Goal: Task Accomplishment & Management: Complete application form

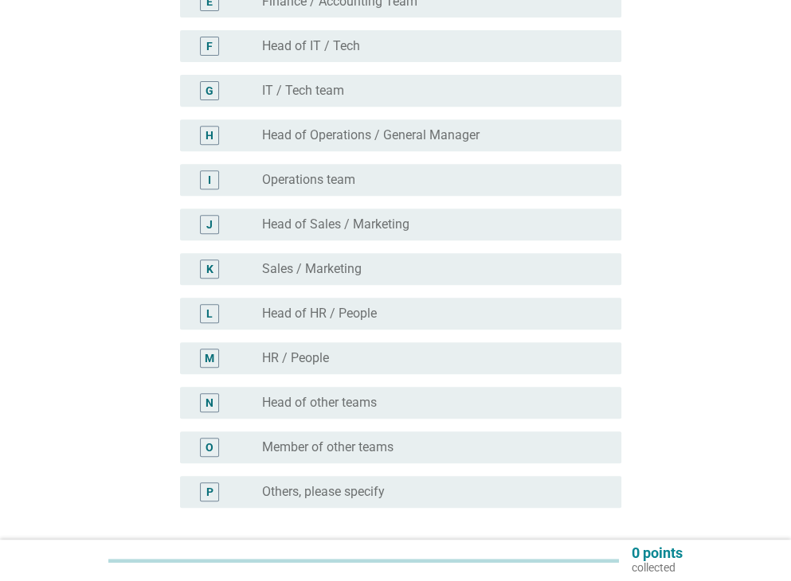
scroll to position [398, 0]
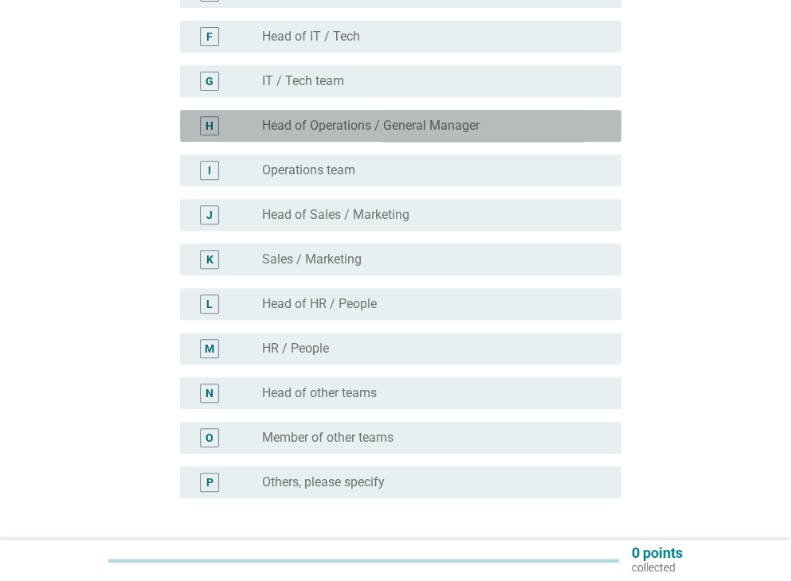
click at [454, 123] on label "Head of Operations / General Manager" at bounding box center [370, 126] width 217 height 16
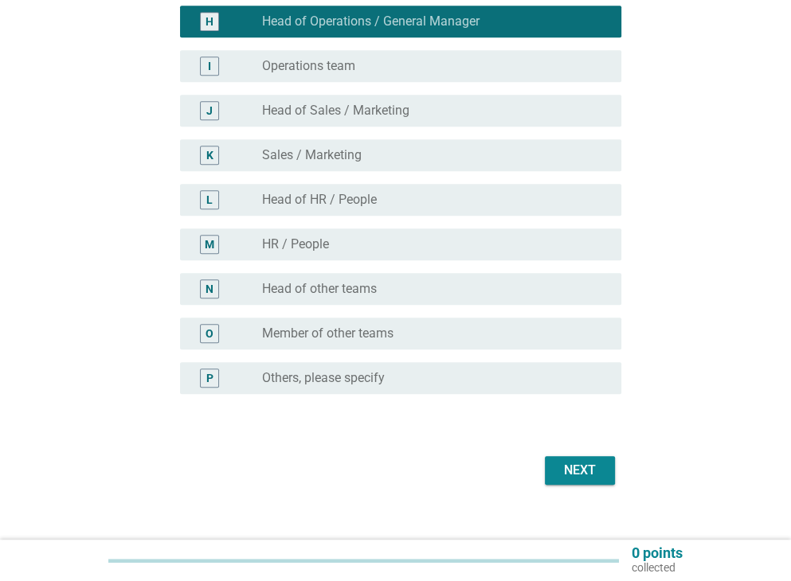
scroll to position [524, 0]
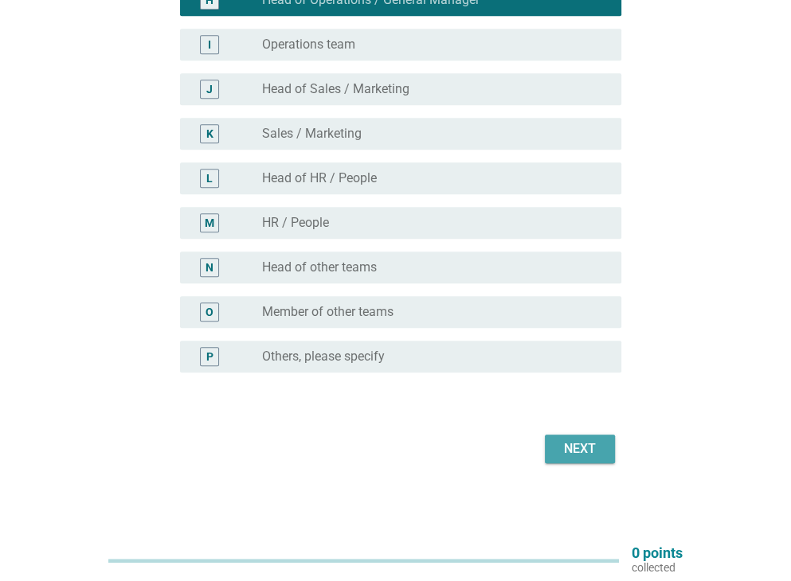
click at [583, 449] on div "Next" at bounding box center [579, 449] width 45 height 19
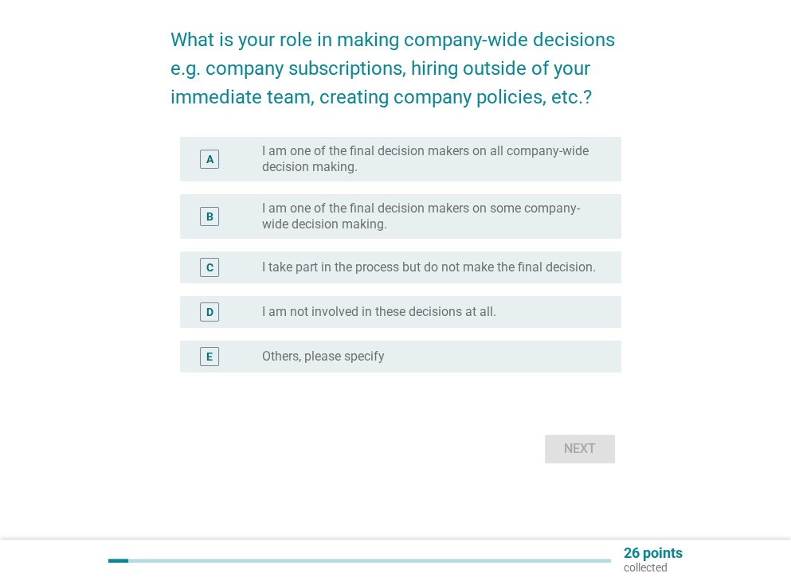
scroll to position [0, 0]
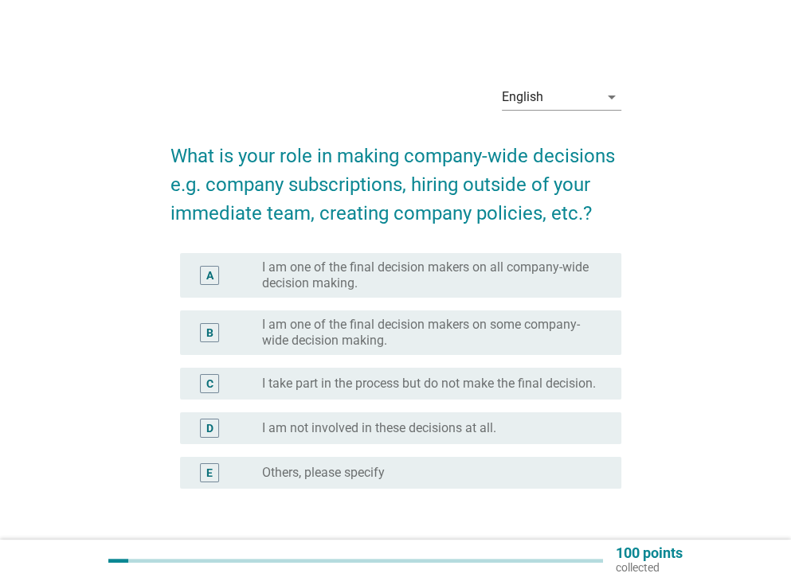
click at [508, 392] on label "I take part in the process but do not make the final decision." at bounding box center [429, 384] width 334 height 16
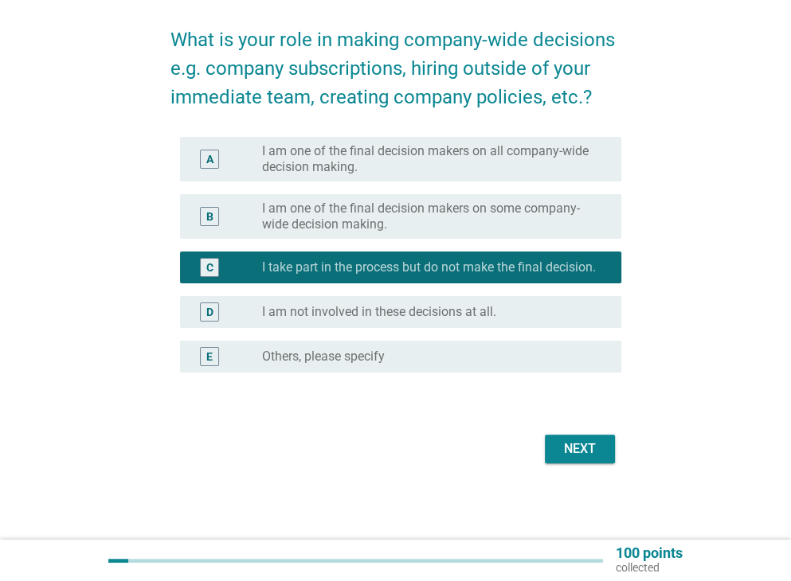
scroll to position [129, 0]
click at [585, 460] on button "Next" at bounding box center [580, 449] width 70 height 29
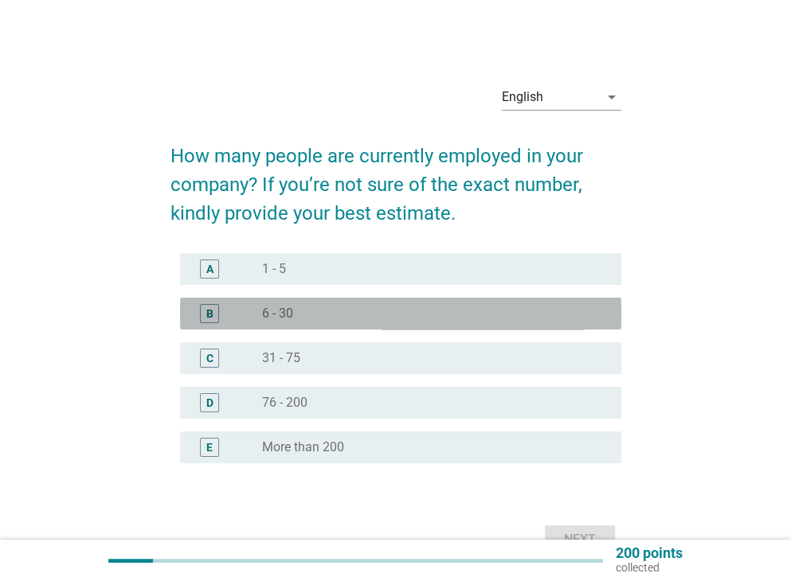
click at [399, 322] on div "radio_button_unchecked 6 - 30" at bounding box center [435, 313] width 346 height 19
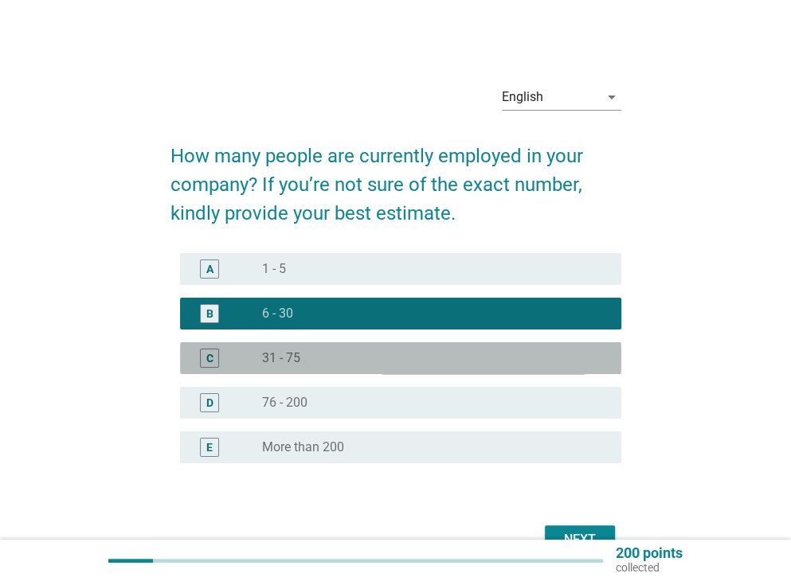
click at [448, 358] on div "radio_button_unchecked 31 - 75" at bounding box center [429, 358] width 334 height 16
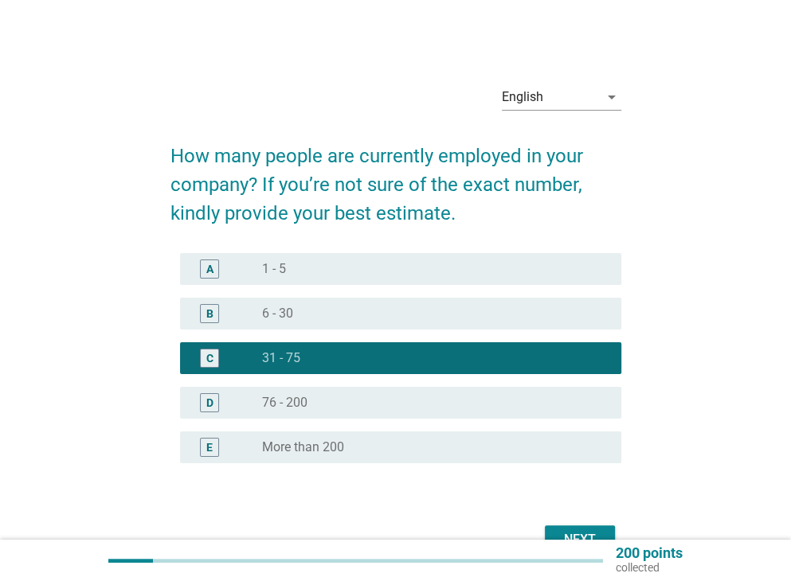
click at [465, 402] on div "radio_button_unchecked 76 - 200" at bounding box center [429, 403] width 334 height 16
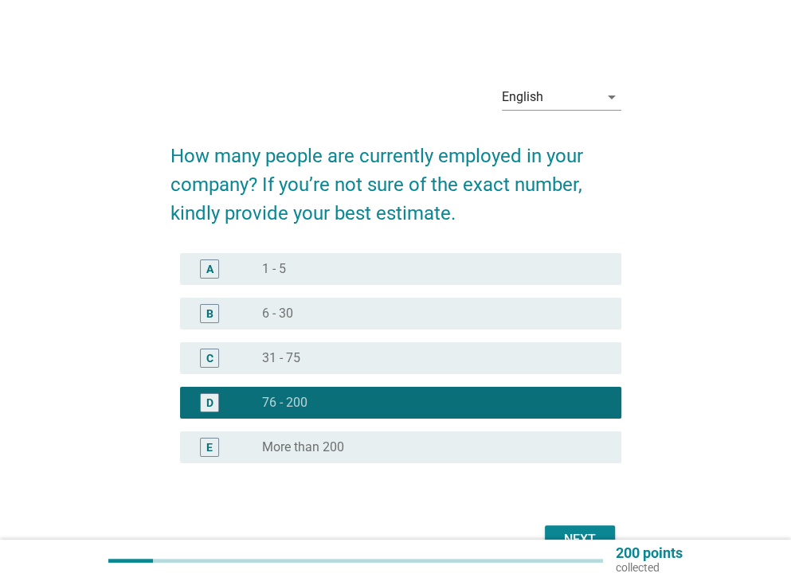
click at [469, 356] on div "radio_button_unchecked 31 - 75" at bounding box center [429, 358] width 334 height 16
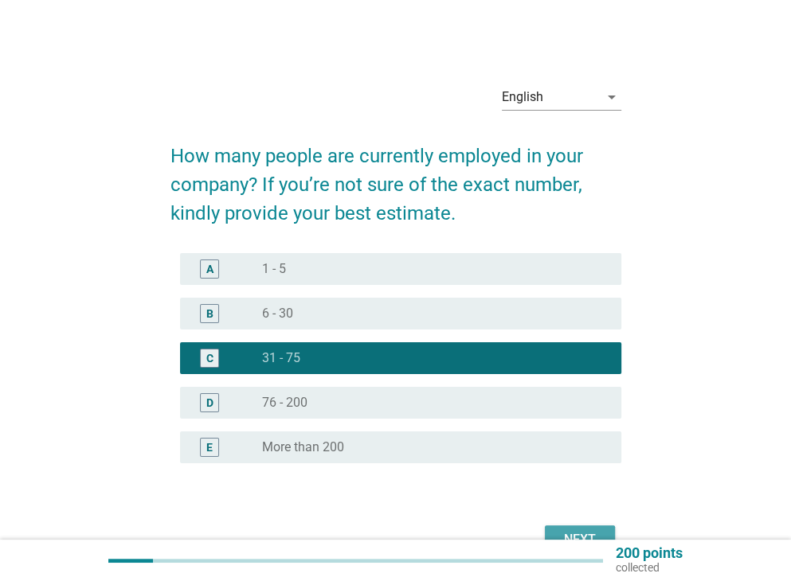
click at [586, 526] on button "Next" at bounding box center [580, 540] width 70 height 29
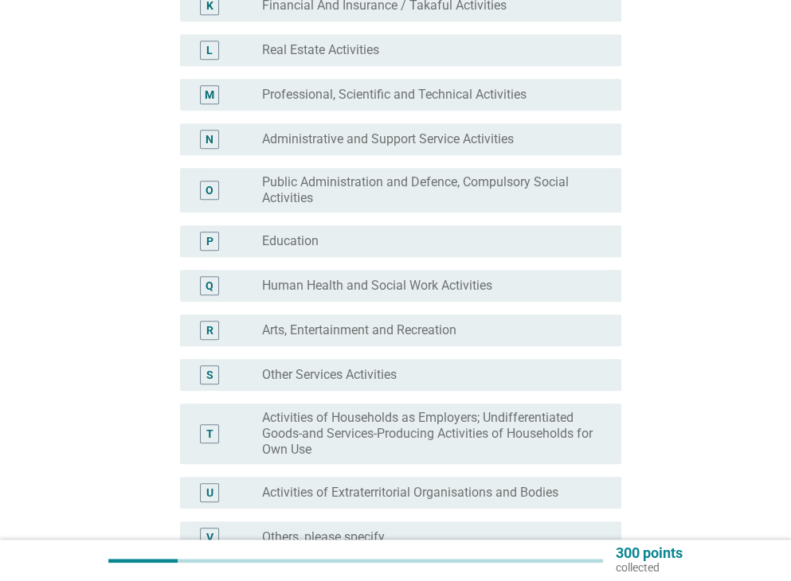
scroll to position [717, 0]
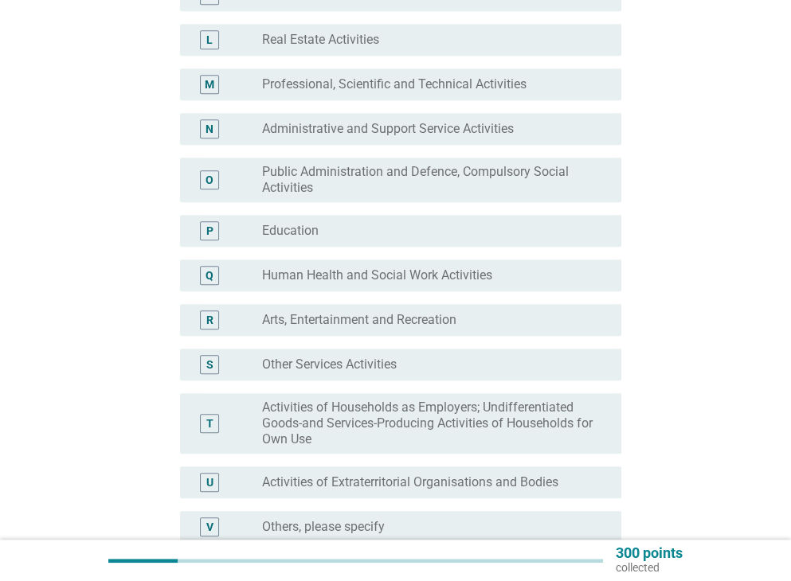
click at [347, 225] on div "radio_button_unchecked Education" at bounding box center [429, 231] width 334 height 16
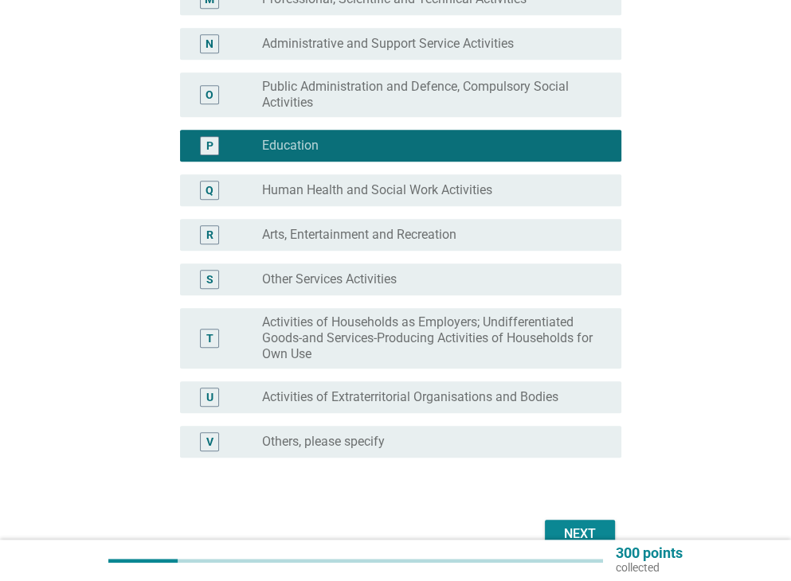
scroll to position [887, 0]
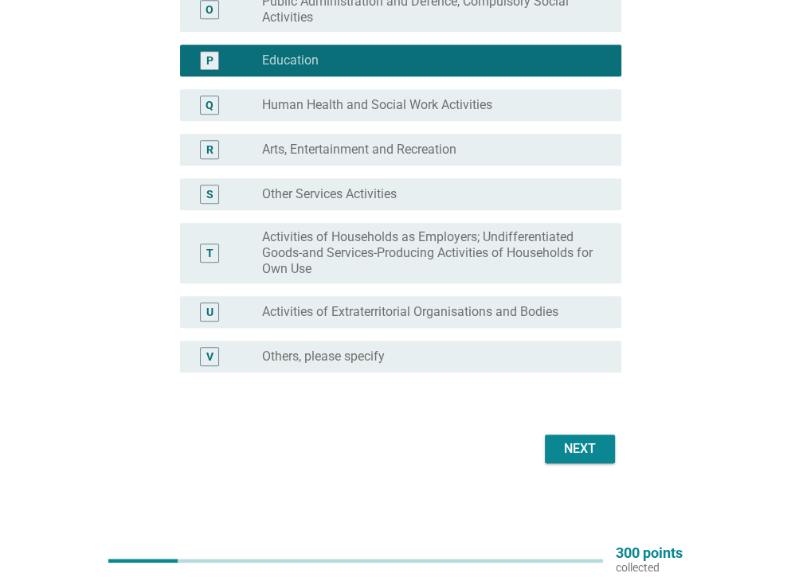
click at [581, 445] on div "Next" at bounding box center [579, 449] width 45 height 19
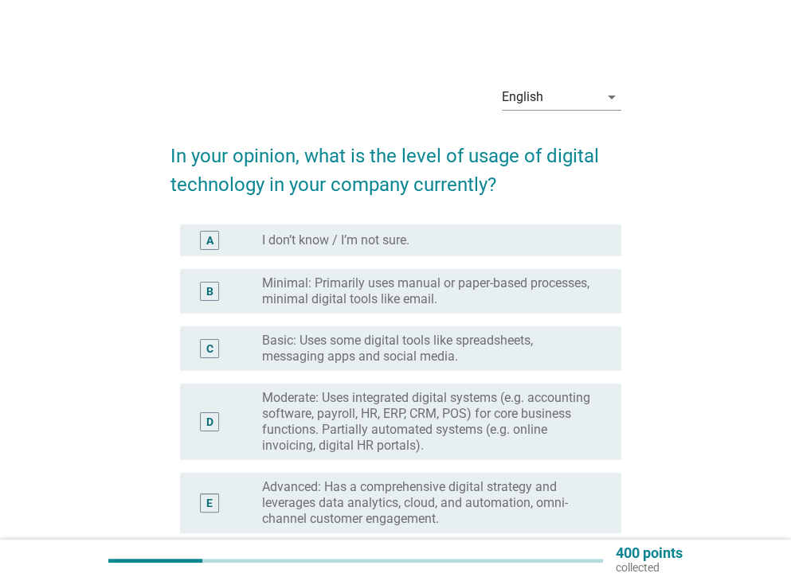
click at [378, 438] on label "Moderate: Uses integrated digital systems (e.g. accounting software, payroll, H…" at bounding box center [429, 422] width 334 height 64
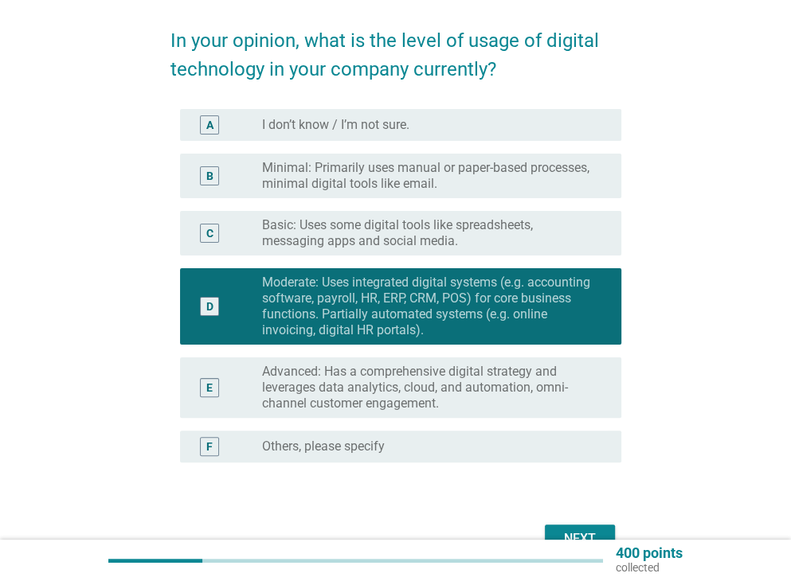
scroll to position [205, 0]
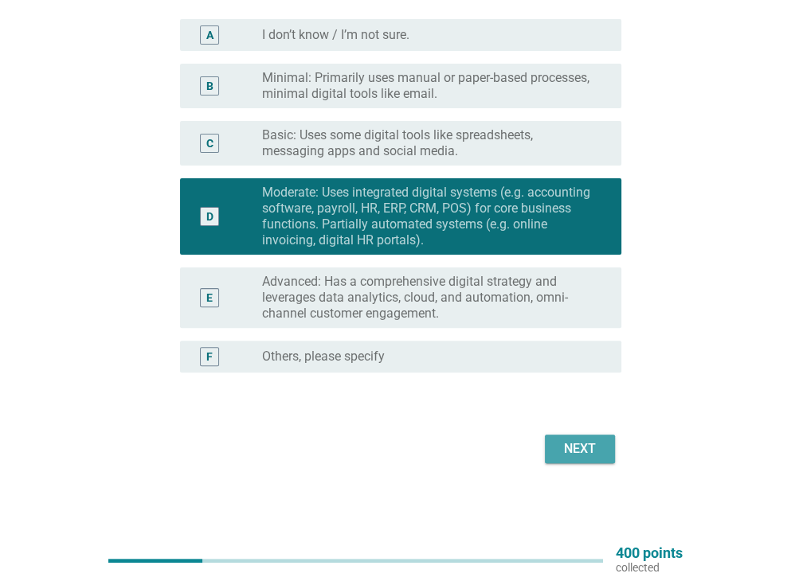
click at [567, 442] on div "Next" at bounding box center [579, 449] width 45 height 19
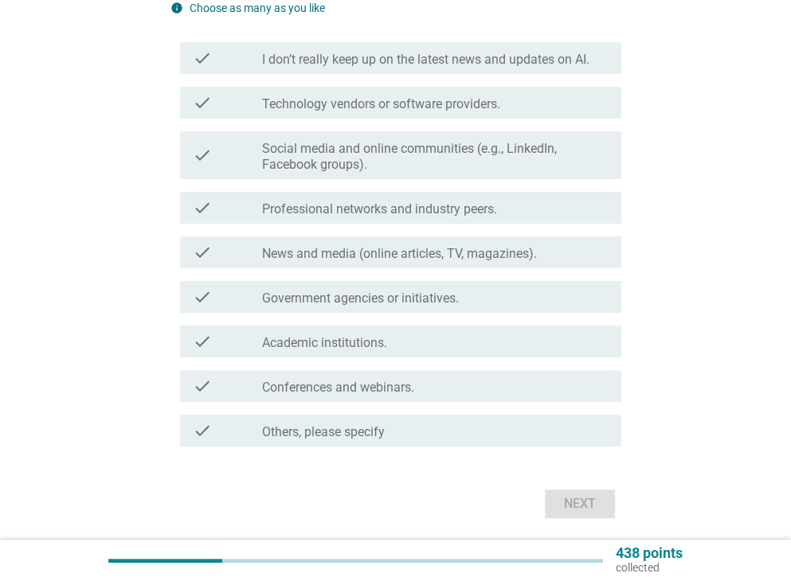
scroll to position [0, 0]
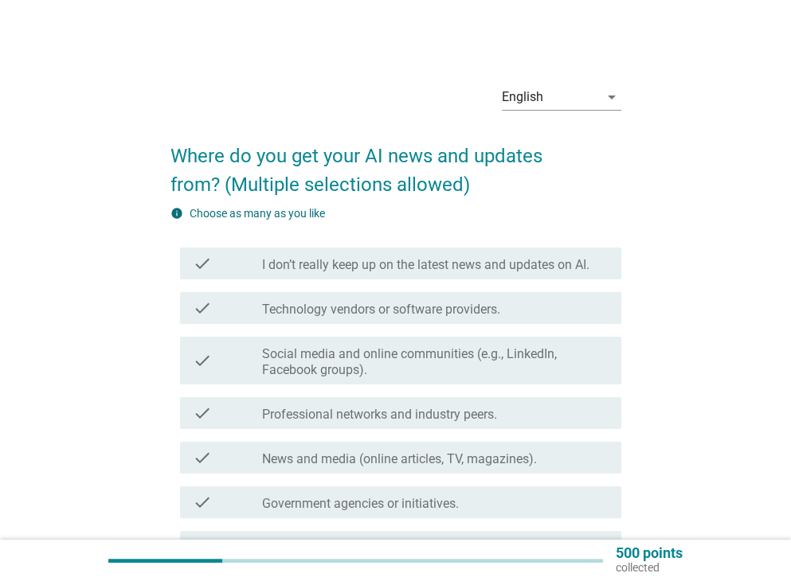
click at [409, 286] on div "check check_box_outline_blank Technology vendors or software providers." at bounding box center [395, 308] width 451 height 45
click at [436, 360] on label "Social media and online communities (e.g., LinkedIn, Facebook groups)." at bounding box center [435, 362] width 346 height 32
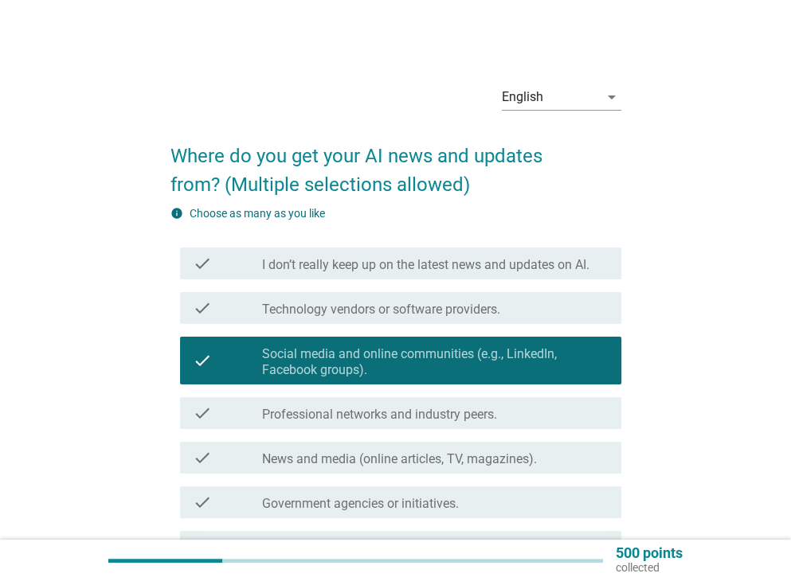
click at [425, 469] on div "check check_box_outline_blank News and media (online articles, TV, magazines)." at bounding box center [400, 458] width 441 height 32
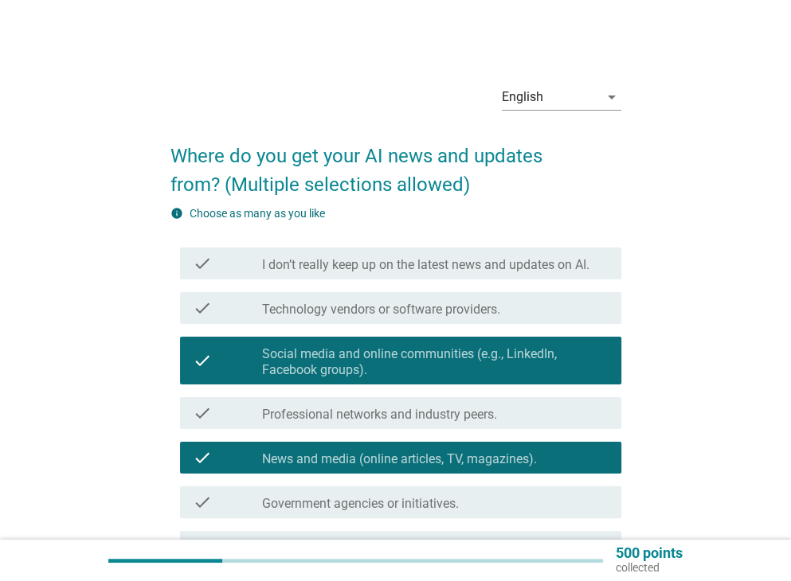
click at [483, 315] on label "Technology vendors or software providers." at bounding box center [381, 310] width 238 height 16
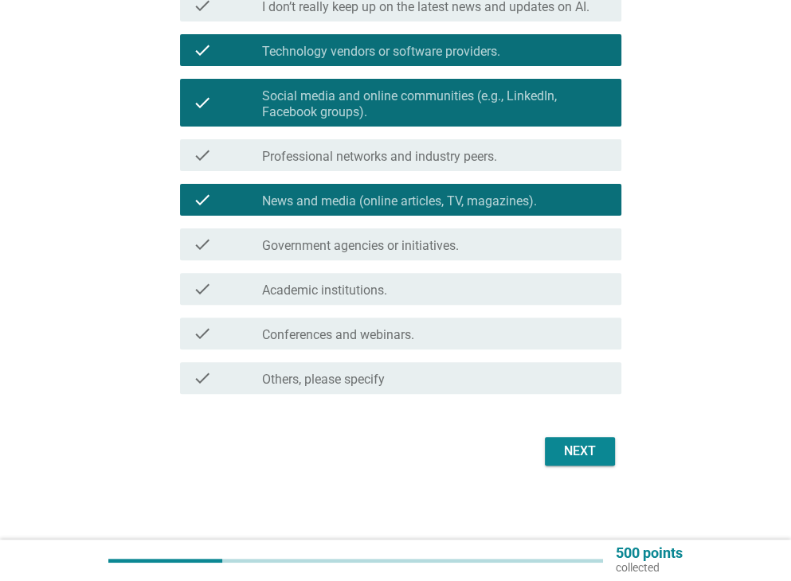
scroll to position [260, 0]
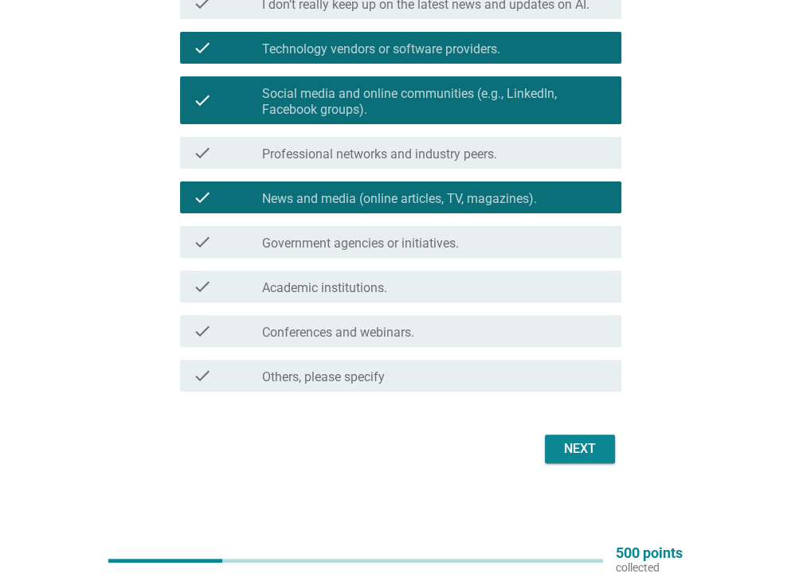
click at [405, 279] on div "check_box_outline_blank Academic institutions." at bounding box center [435, 286] width 346 height 19
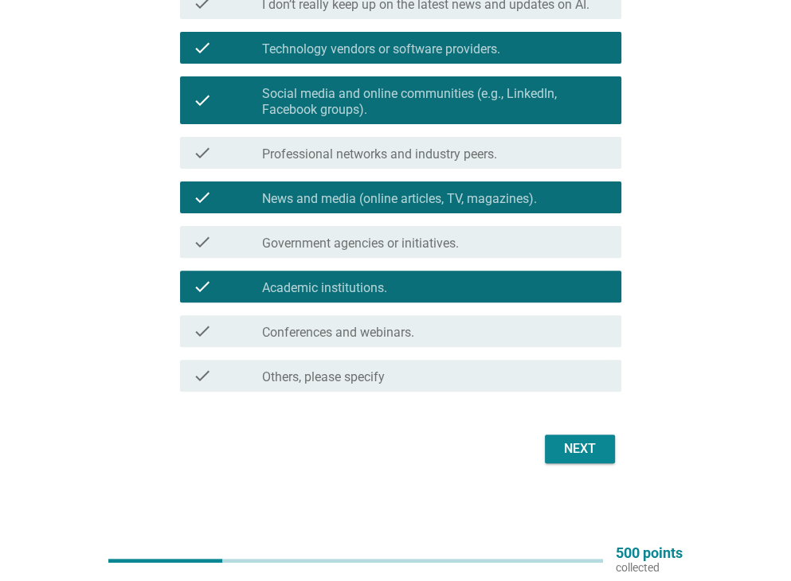
click at [593, 451] on div "Next" at bounding box center [579, 449] width 45 height 19
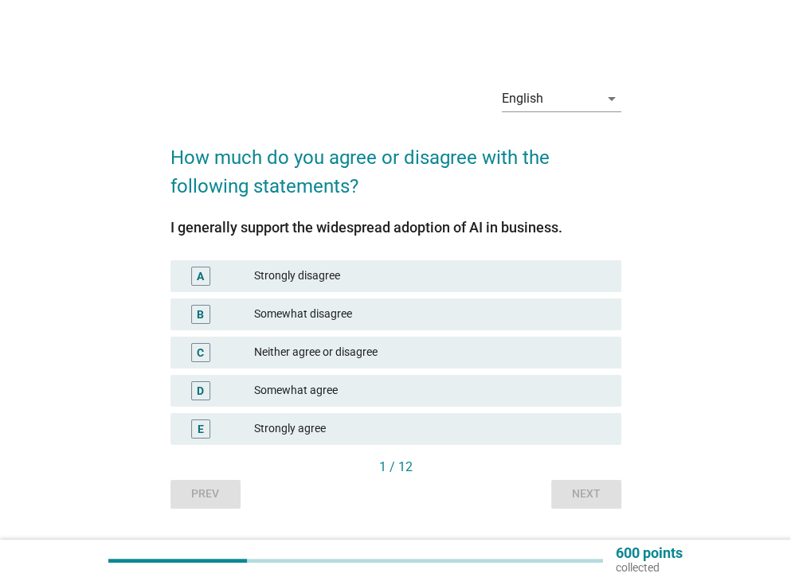
click at [358, 381] on div "Somewhat agree" at bounding box center [431, 390] width 354 height 19
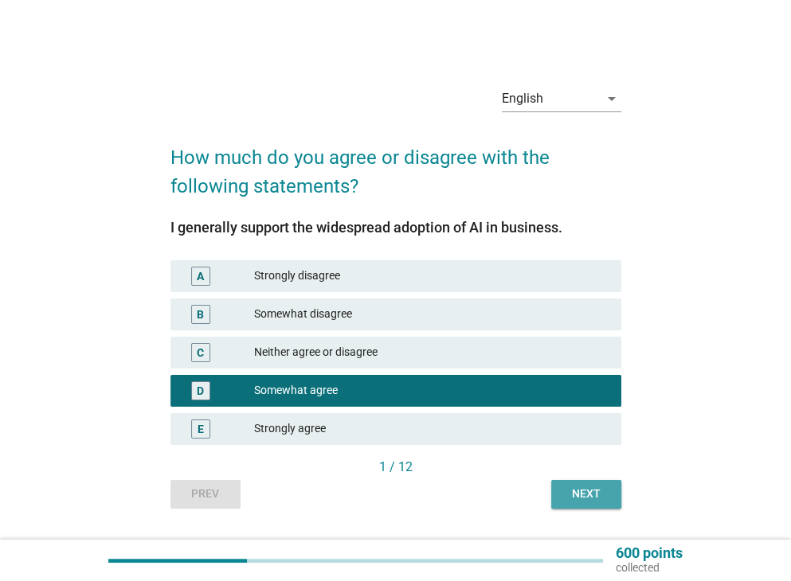
click at [583, 491] on div "Next" at bounding box center [586, 494] width 45 height 17
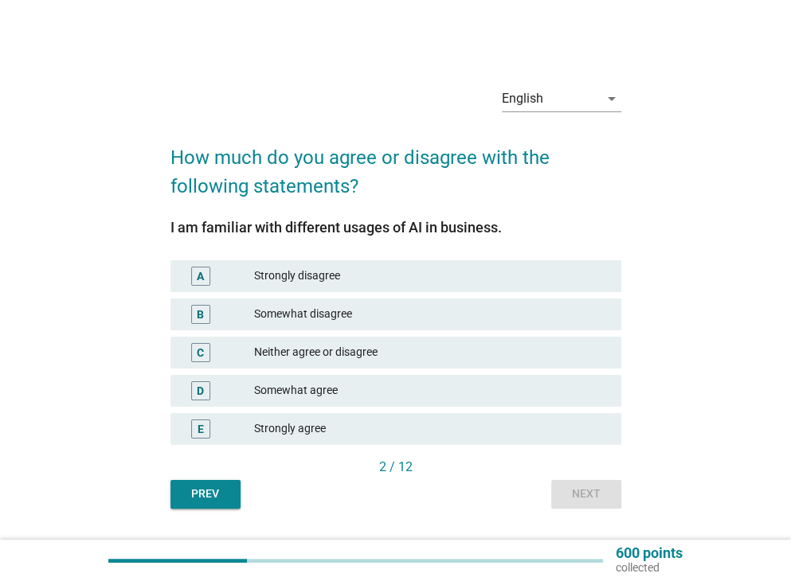
click at [397, 350] on div "Neither agree or disagree" at bounding box center [431, 352] width 354 height 19
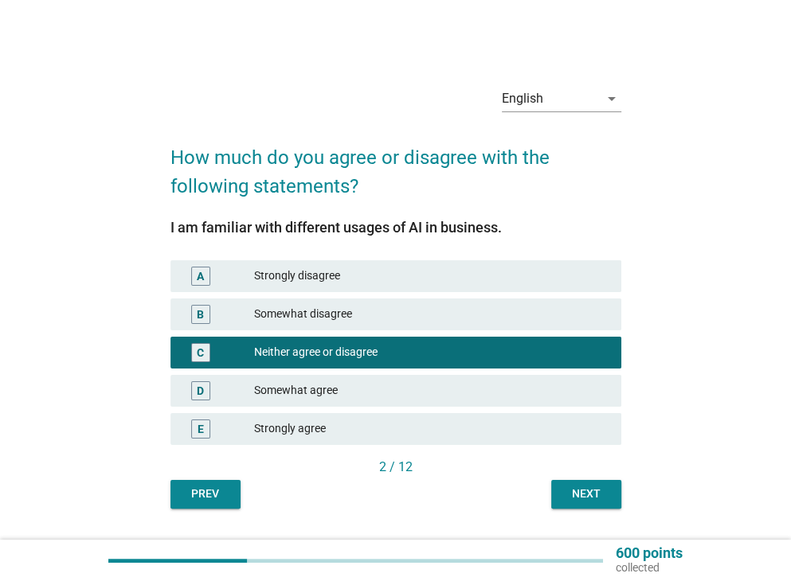
click at [600, 475] on div "2 / 12" at bounding box center [395, 467] width 451 height 19
click at [600, 491] on div "Next" at bounding box center [586, 494] width 45 height 17
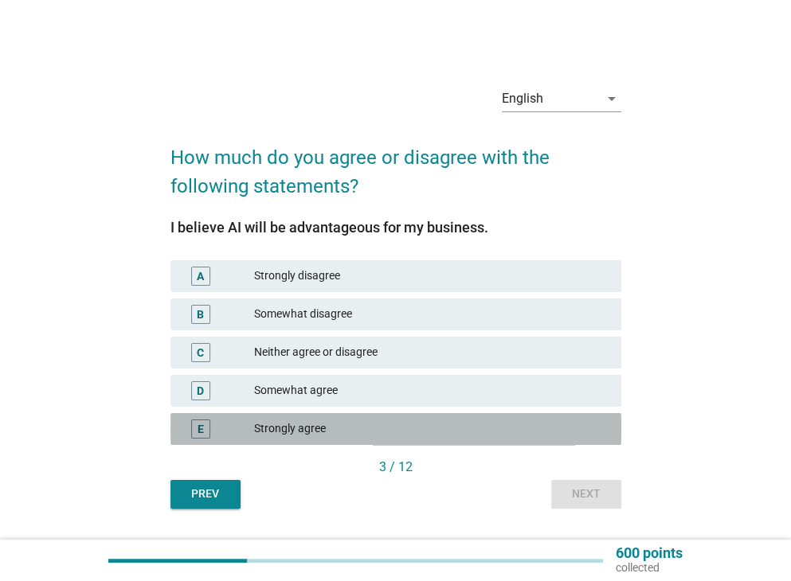
click at [425, 424] on div "Strongly agree" at bounding box center [431, 429] width 354 height 19
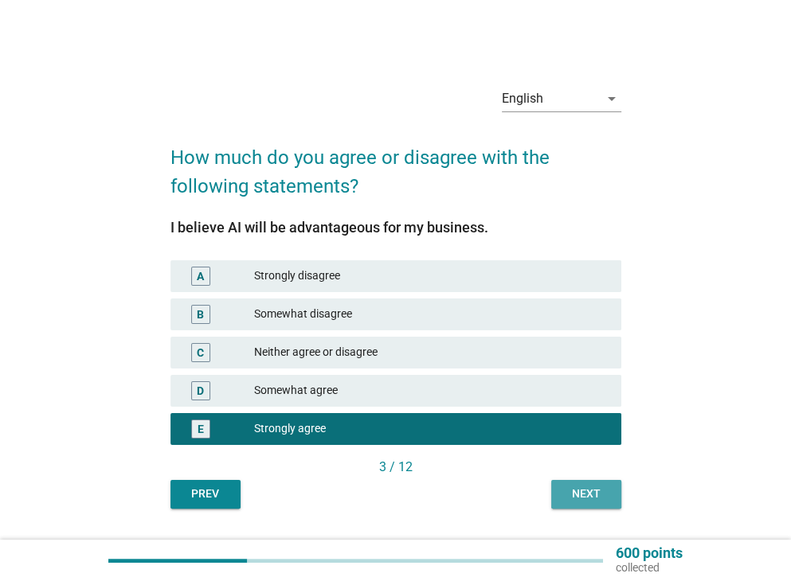
click at [580, 497] on div "Next" at bounding box center [586, 494] width 45 height 17
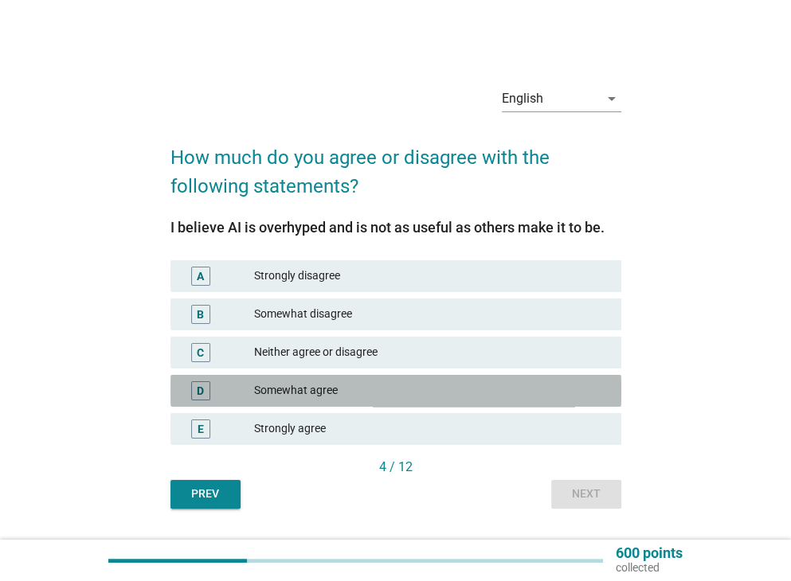
click at [428, 393] on div "Somewhat agree" at bounding box center [431, 390] width 354 height 19
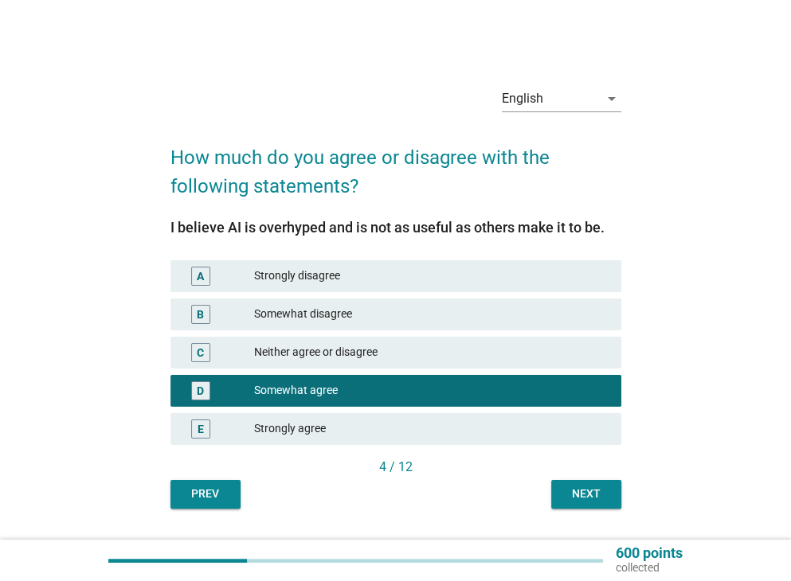
click at [612, 498] on button "Next" at bounding box center [586, 494] width 70 height 29
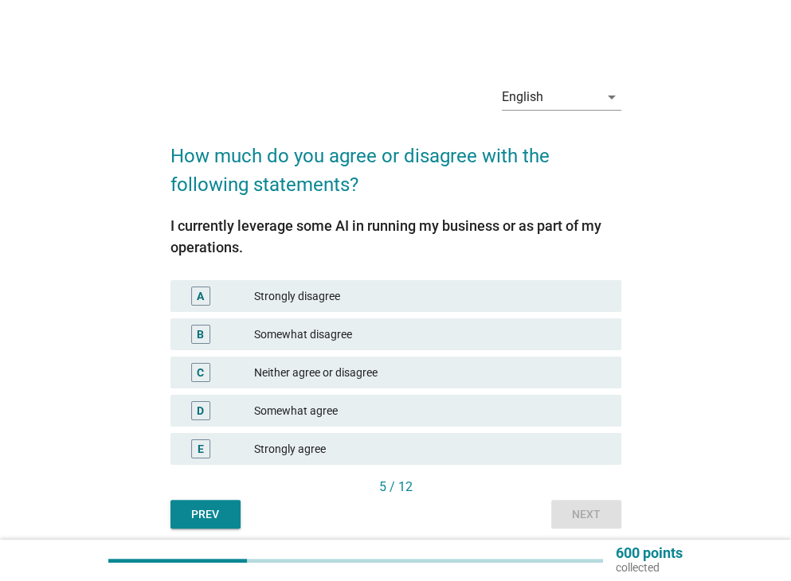
click at [442, 357] on div "C Neither agree or disagree" at bounding box center [395, 373] width 451 height 32
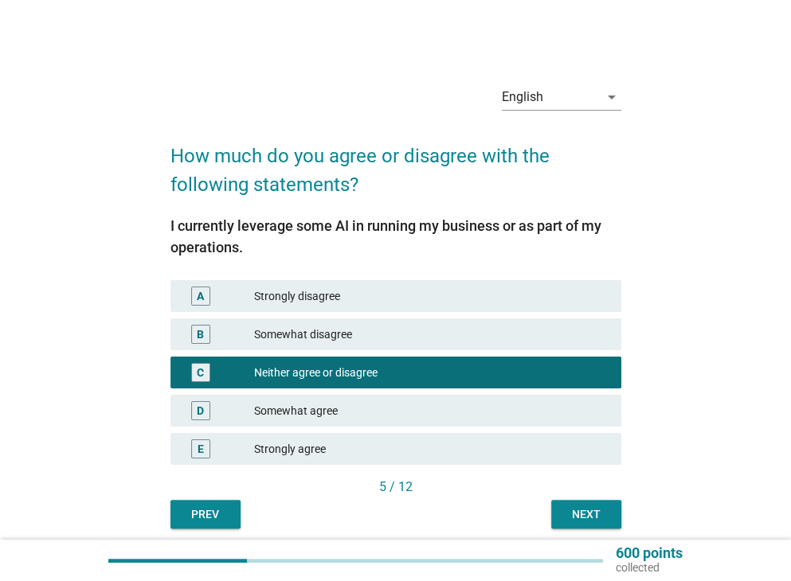
click at [623, 514] on div "English arrow_drop_down How much do you agree or disagree with the following st…" at bounding box center [396, 300] width 476 height 483
click at [620, 514] on button "Next" at bounding box center [586, 514] width 70 height 29
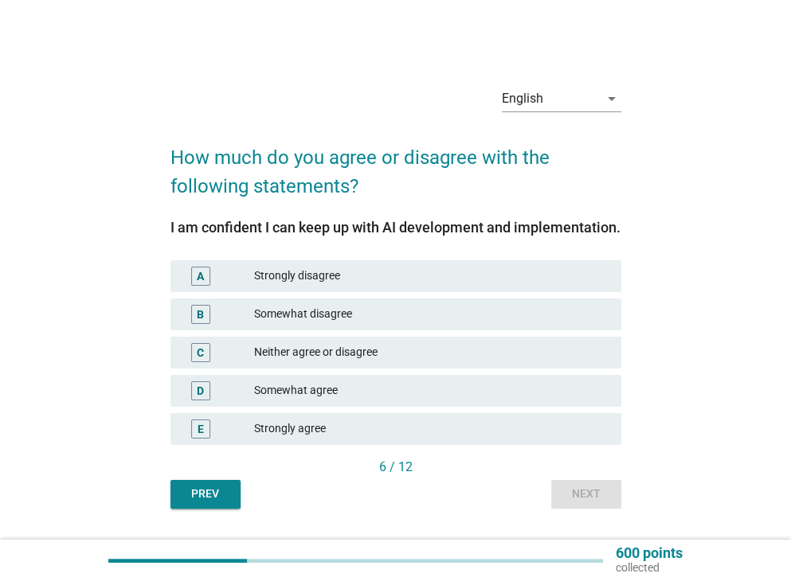
click at [411, 400] on div "D Somewhat agree" at bounding box center [395, 391] width 451 height 32
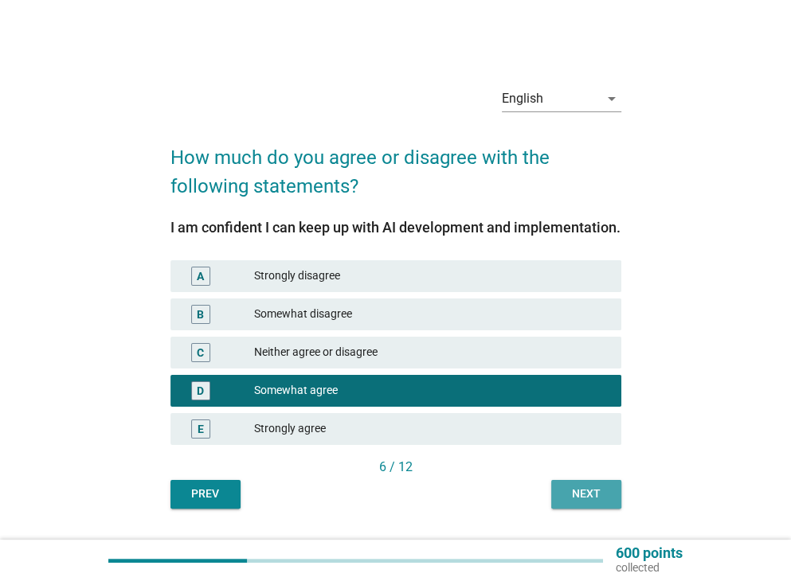
click at [593, 499] on div "Next" at bounding box center [586, 494] width 45 height 17
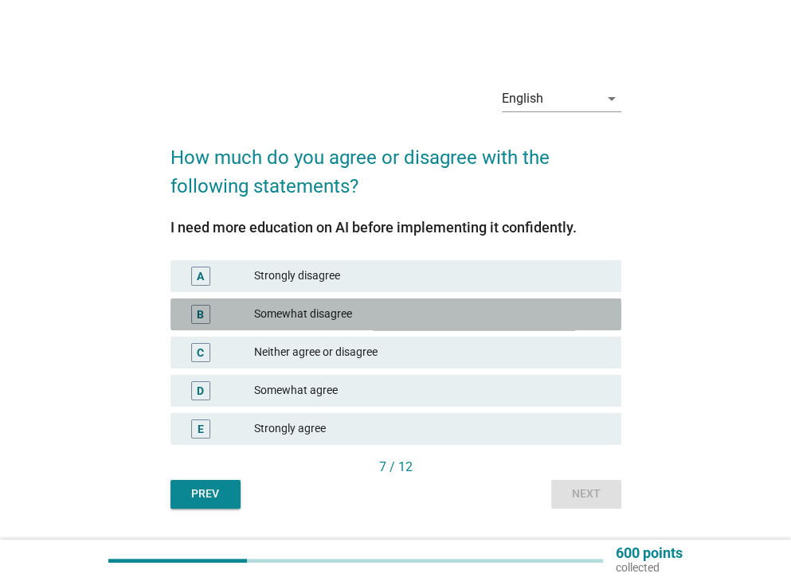
click at [389, 299] on div "B Somewhat disagree" at bounding box center [395, 315] width 451 height 32
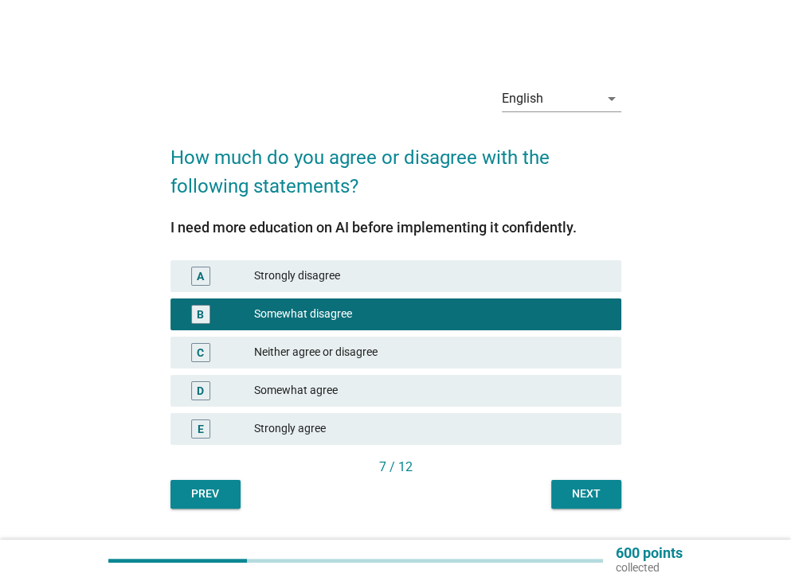
click at [608, 499] on button "Next" at bounding box center [586, 494] width 70 height 29
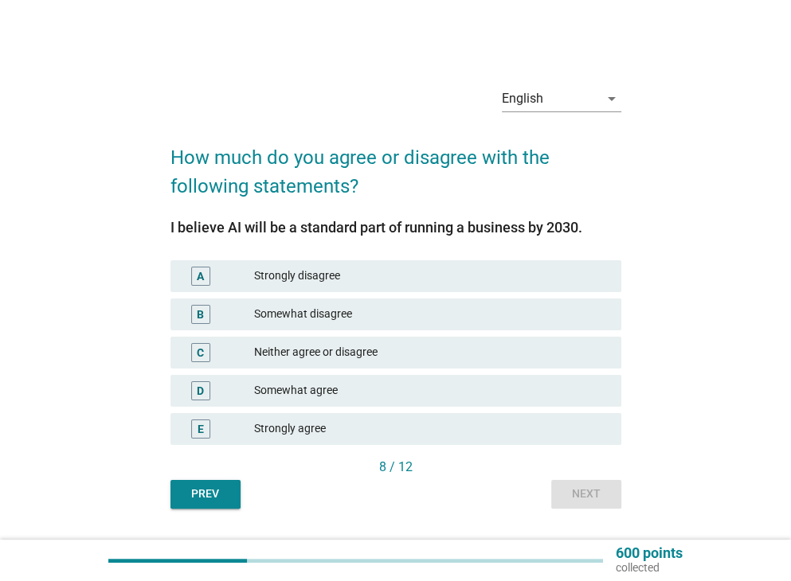
click at [462, 345] on div "Neither agree or disagree" at bounding box center [431, 352] width 354 height 19
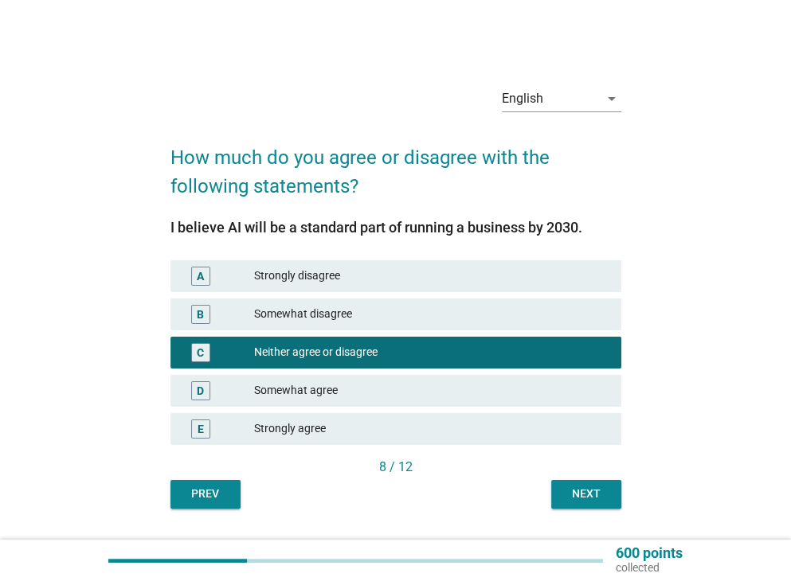
click at [602, 491] on div "Next" at bounding box center [586, 494] width 45 height 17
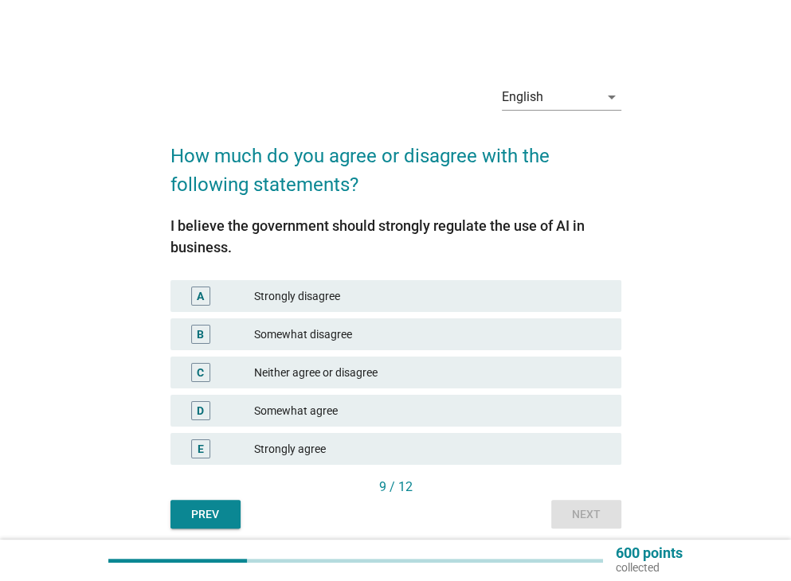
click at [474, 366] on div "Neither agree or disagree" at bounding box center [431, 372] width 354 height 19
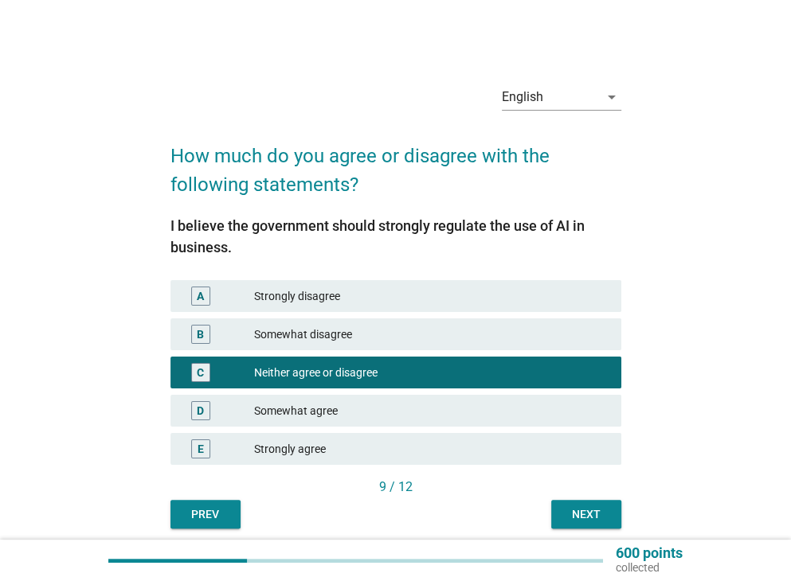
click at [592, 507] on div "Next" at bounding box center [586, 514] width 45 height 17
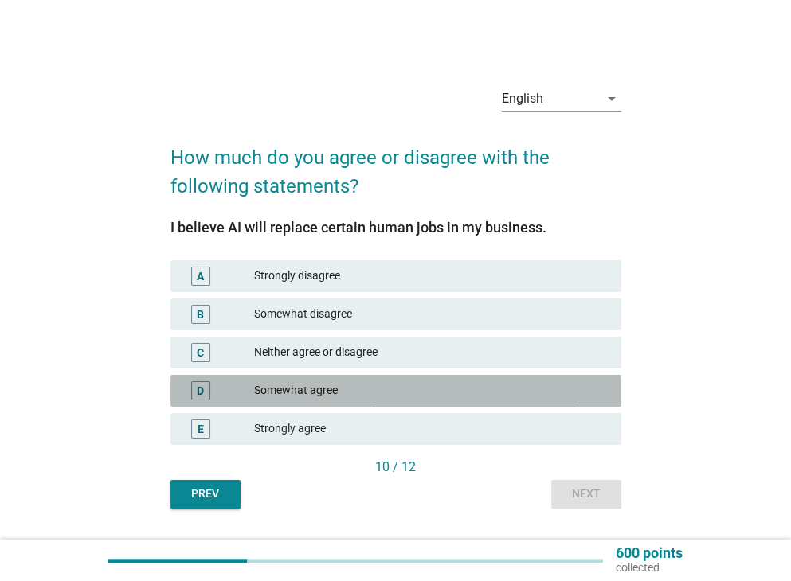
click at [461, 405] on div "D Somewhat agree" at bounding box center [395, 391] width 451 height 32
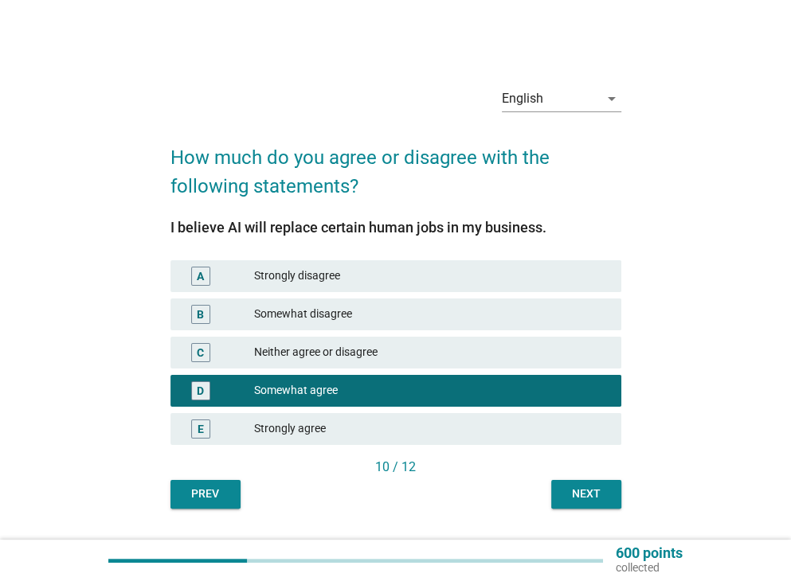
click at [588, 500] on div "Next" at bounding box center [586, 494] width 45 height 17
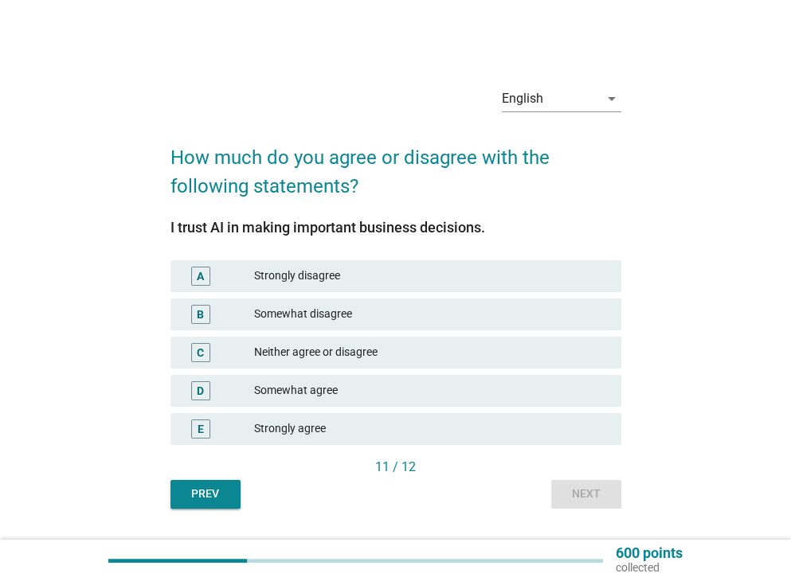
click at [455, 361] on div "Neither agree or disagree" at bounding box center [431, 352] width 354 height 19
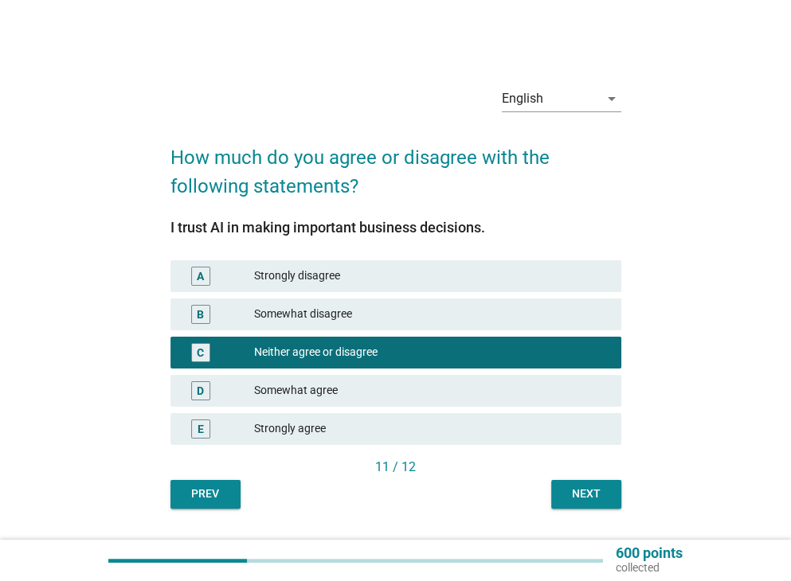
click at [546, 437] on div "Strongly agree" at bounding box center [431, 429] width 354 height 19
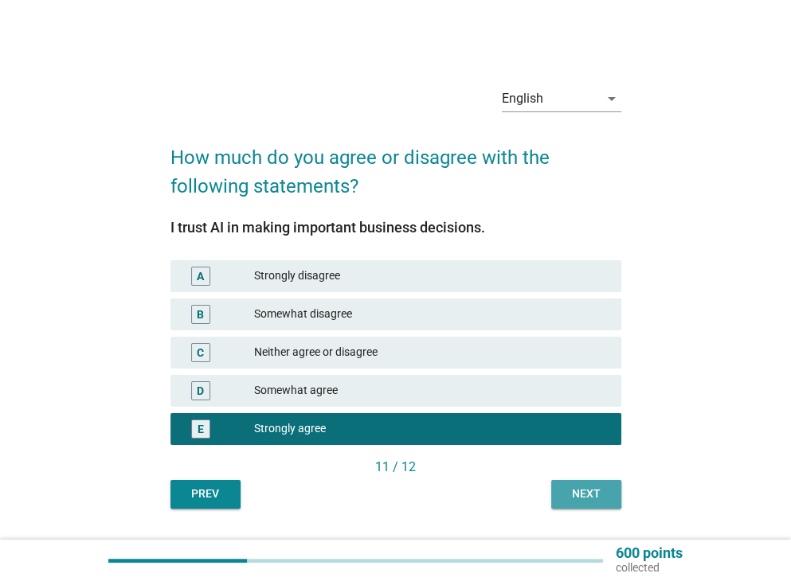
click at [598, 501] on div "Next" at bounding box center [586, 494] width 45 height 17
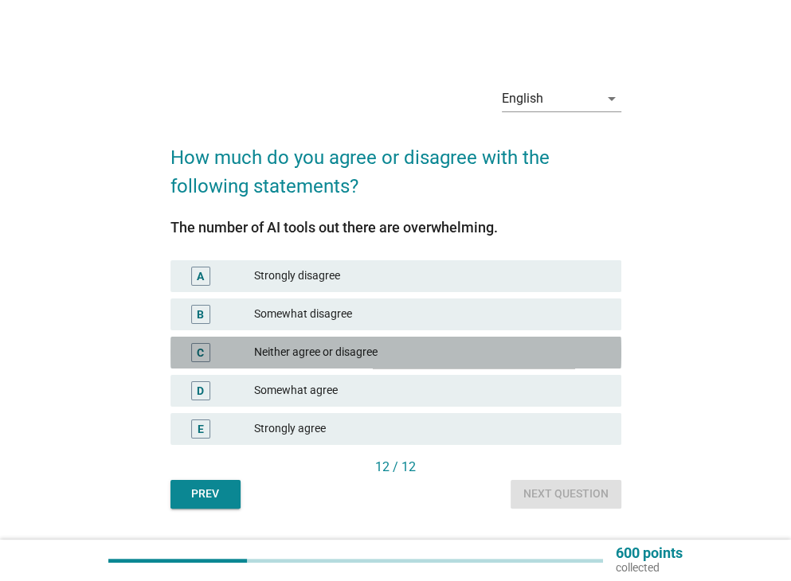
click at [338, 346] on div "Neither agree or disagree" at bounding box center [431, 352] width 354 height 19
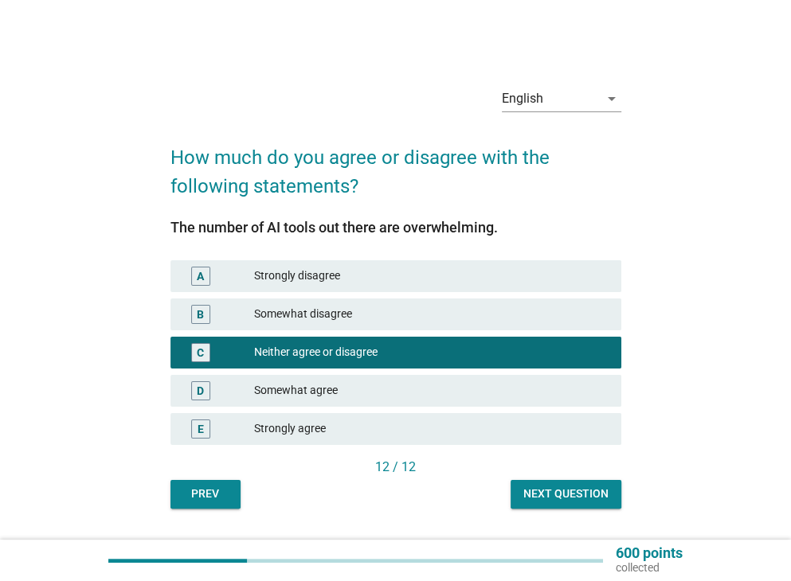
click at [415, 426] on div "Strongly agree" at bounding box center [431, 429] width 354 height 19
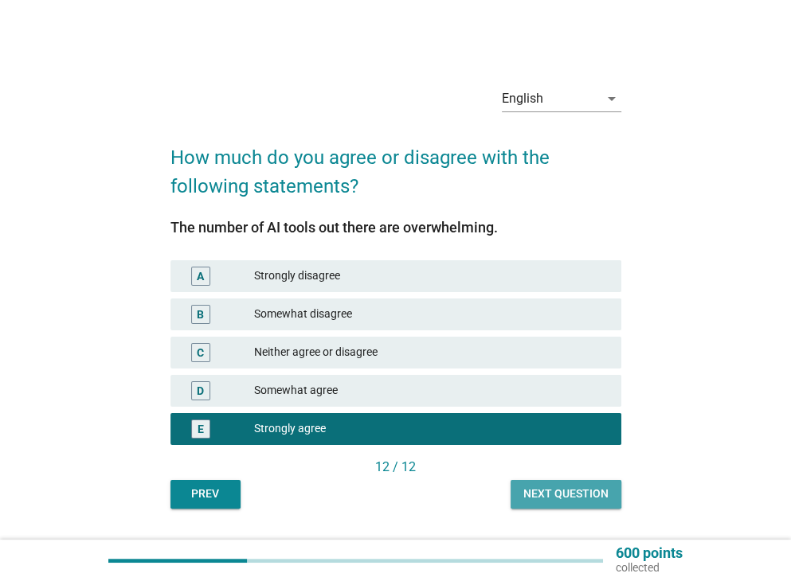
click at [513, 485] on button "Next question" at bounding box center [565, 494] width 111 height 29
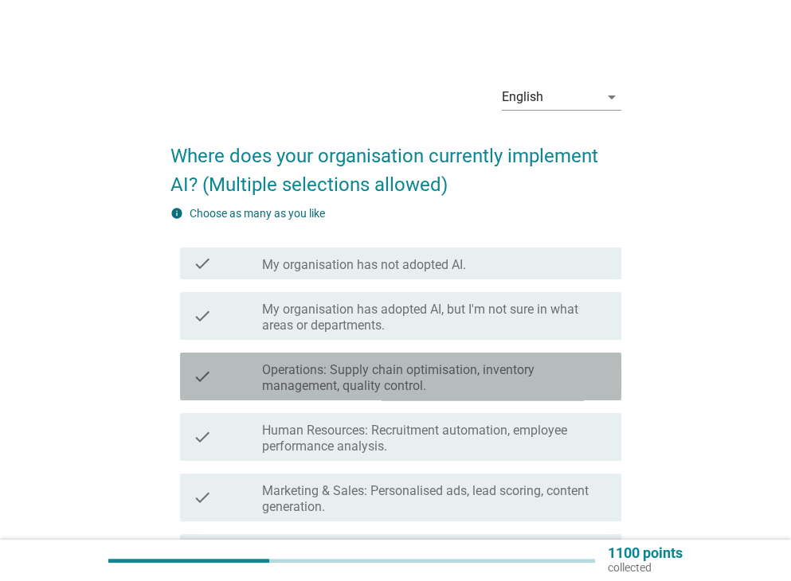
click at [403, 359] on div "check_box_outline_blank Operations: Supply chain optimisation, inventory manage…" at bounding box center [435, 376] width 346 height 35
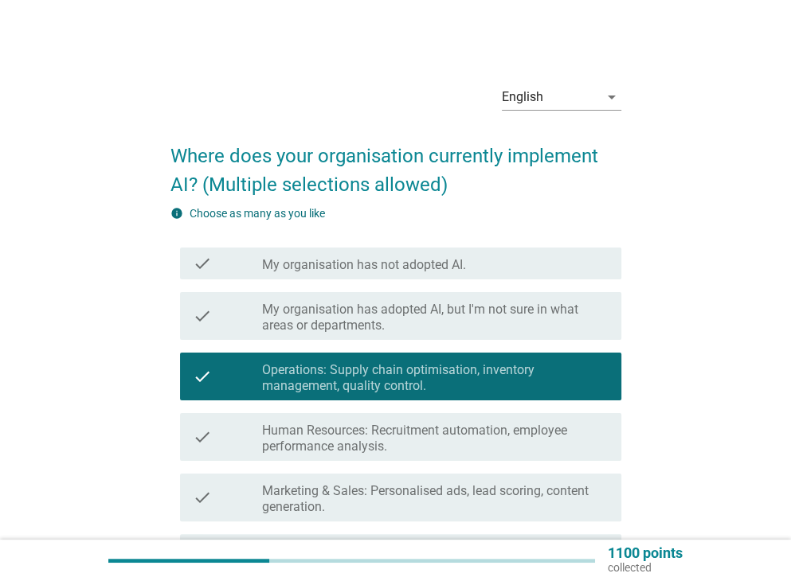
click at [423, 440] on label "Human Resources: Recruitment automation, employee performance analysis." at bounding box center [435, 439] width 346 height 32
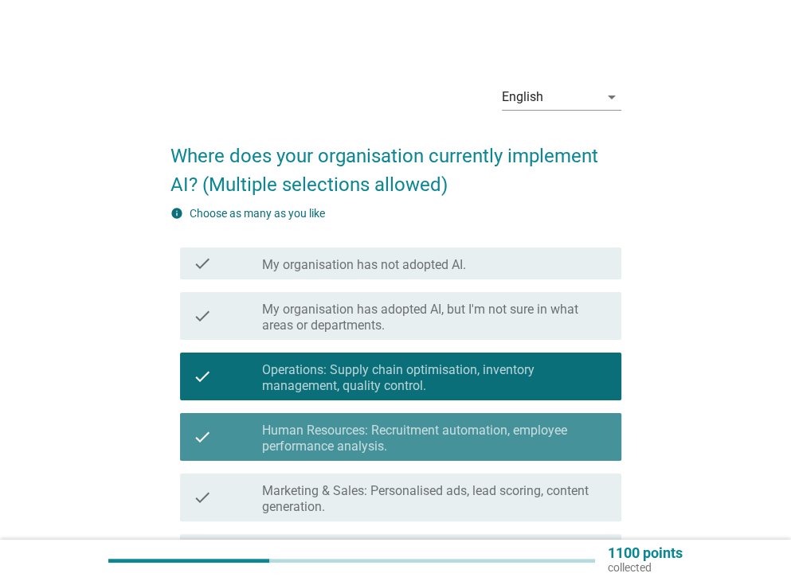
click at [422, 471] on div "check check_box_outline_blank Marketing & Sales: Personalised ads, lead scoring…" at bounding box center [395, 497] width 451 height 61
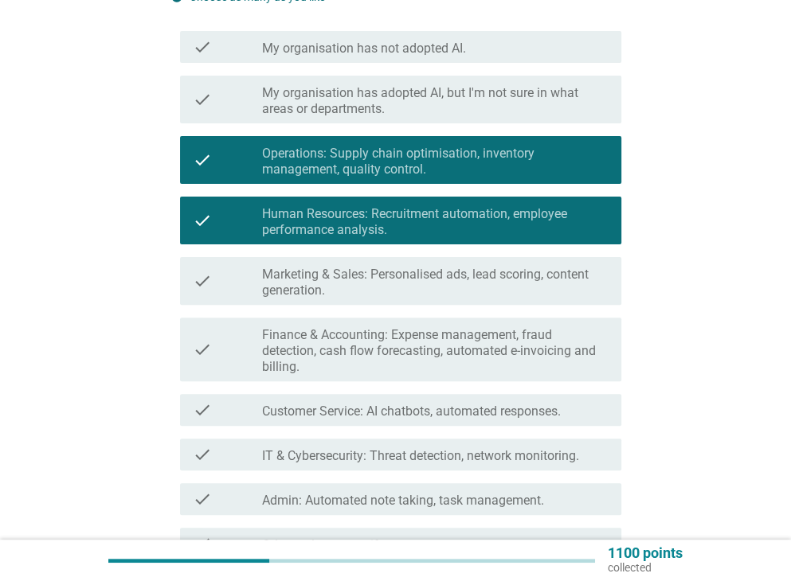
scroll to position [319, 0]
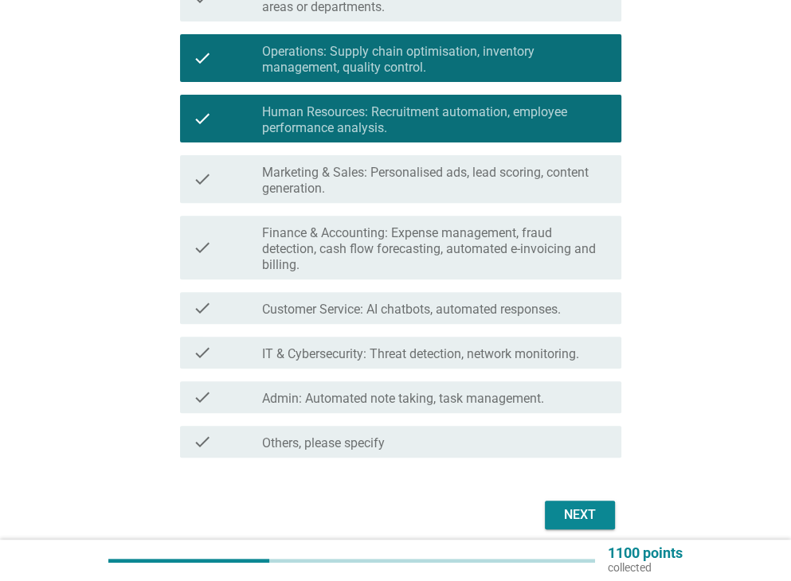
click at [411, 344] on div "check_box_outline_blank IT & Cybersecurity: Threat detection, network monitorin…" at bounding box center [435, 352] width 346 height 19
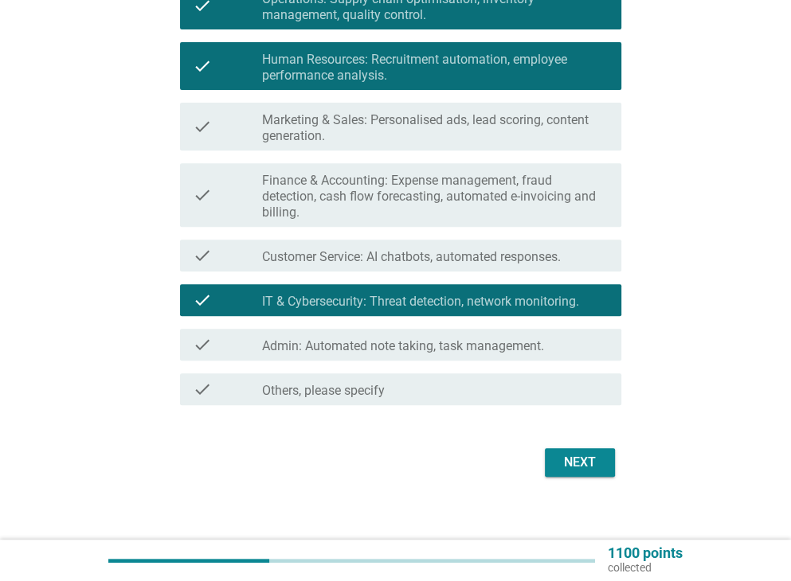
scroll to position [385, 0]
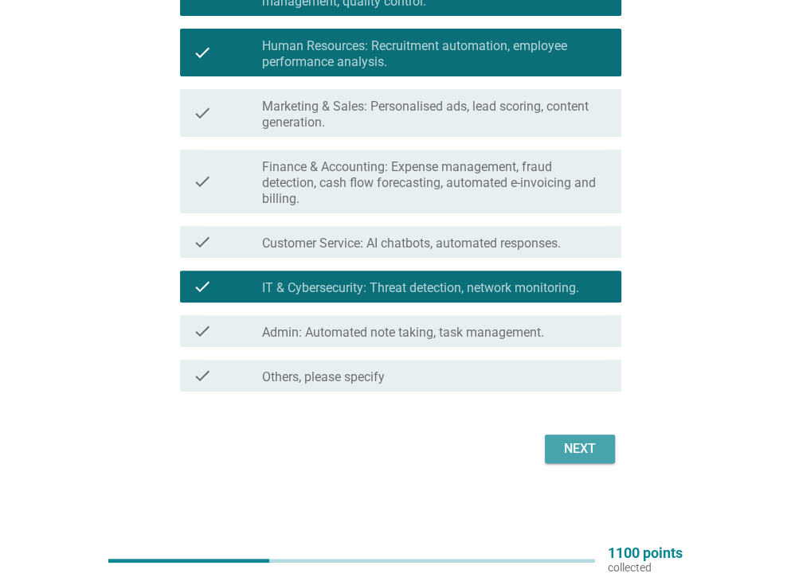
click at [595, 449] on div "Next" at bounding box center [579, 449] width 45 height 19
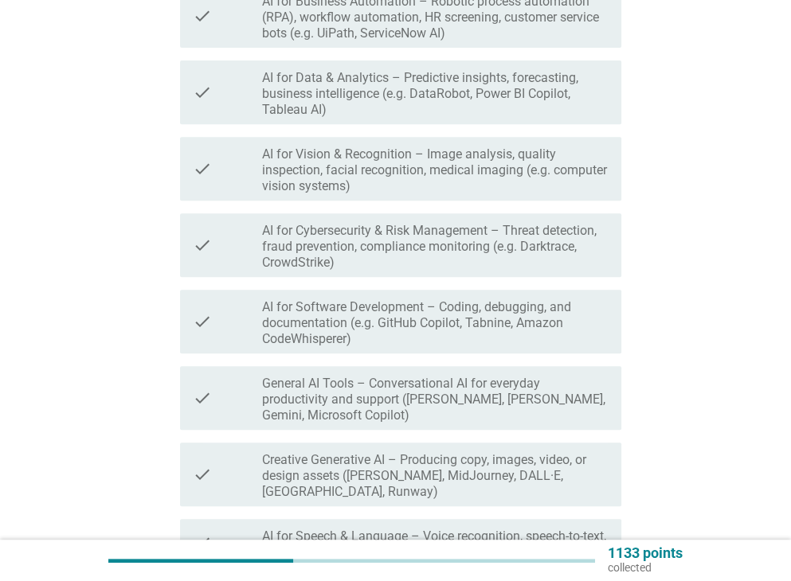
scroll to position [0, 0]
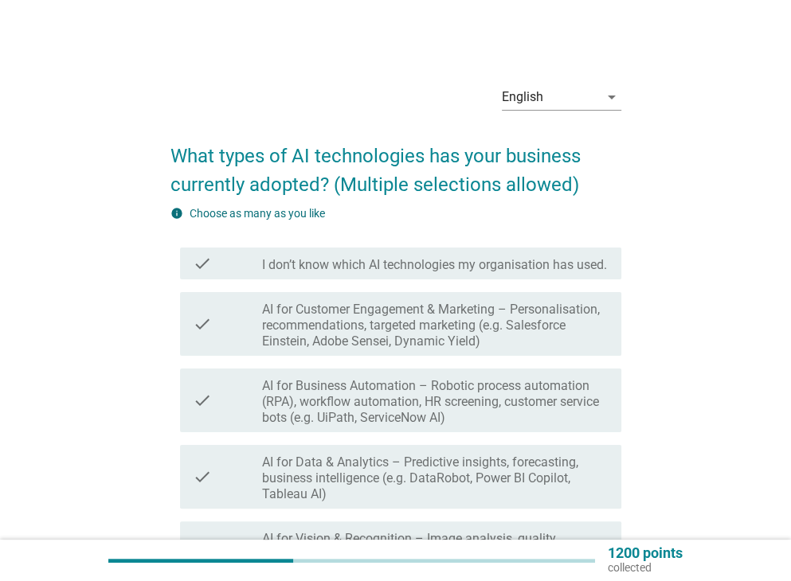
click at [421, 338] on label "AI for Customer Engagement & Marketing – Personalisation, recommendations, targ…" at bounding box center [435, 326] width 346 height 48
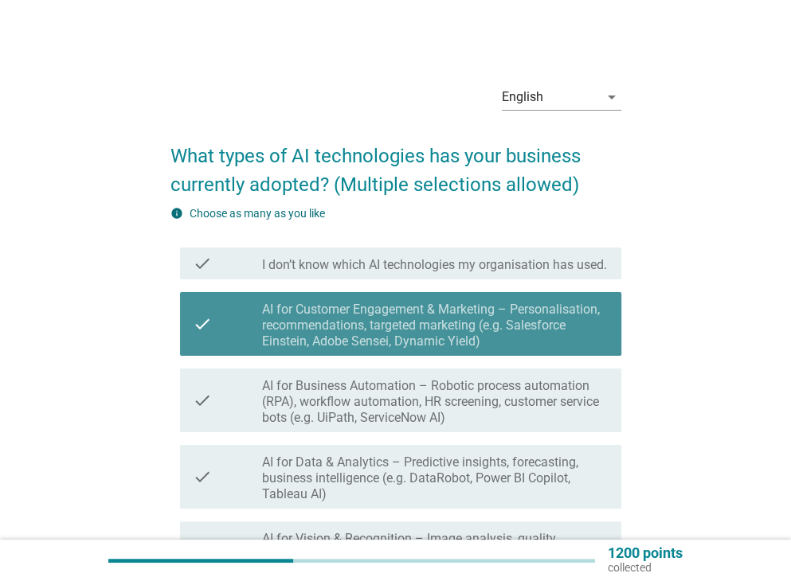
click at [447, 426] on label "AI for Business Automation – Robotic process automation (RPA), workflow automat…" at bounding box center [435, 402] width 346 height 48
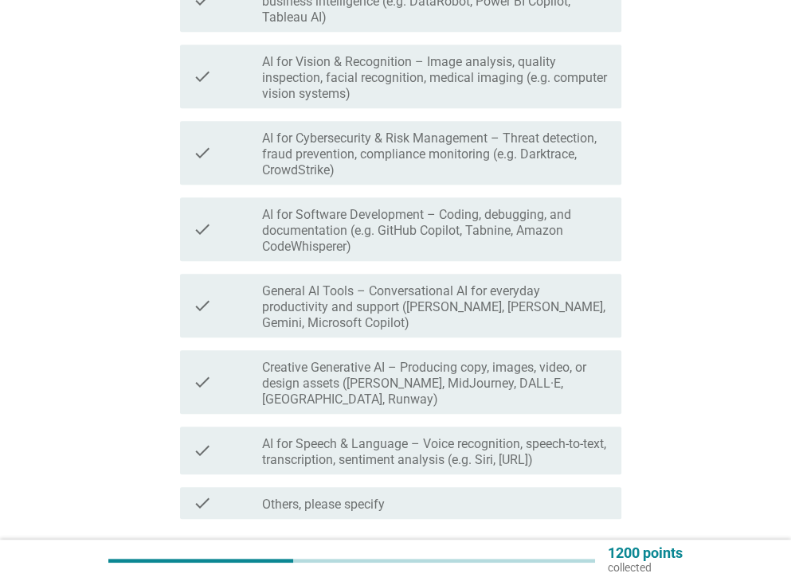
scroll to position [478, 0]
click at [423, 313] on label "General AI Tools – Conversational AI for everyday productivity and support ([PE…" at bounding box center [435, 307] width 346 height 48
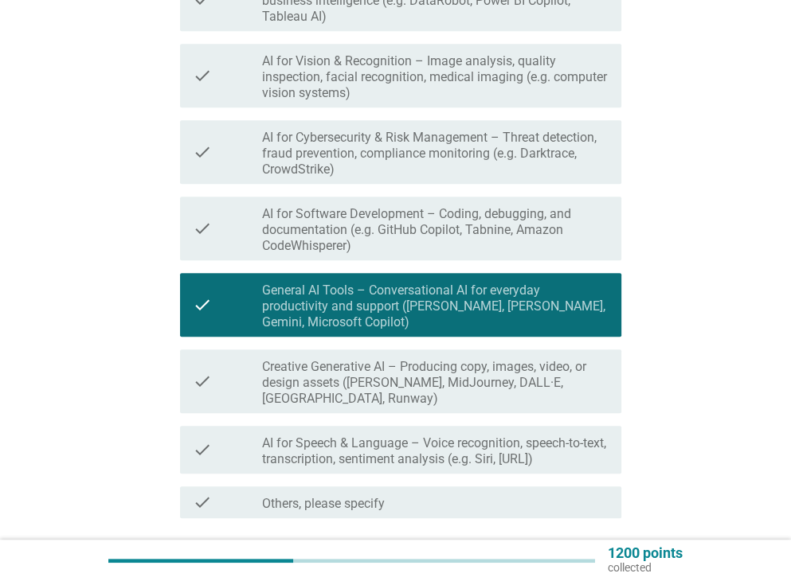
click at [471, 453] on label "AI for Speech & Language – Voice recognition, speech-to-text, transcription, se…" at bounding box center [435, 452] width 346 height 32
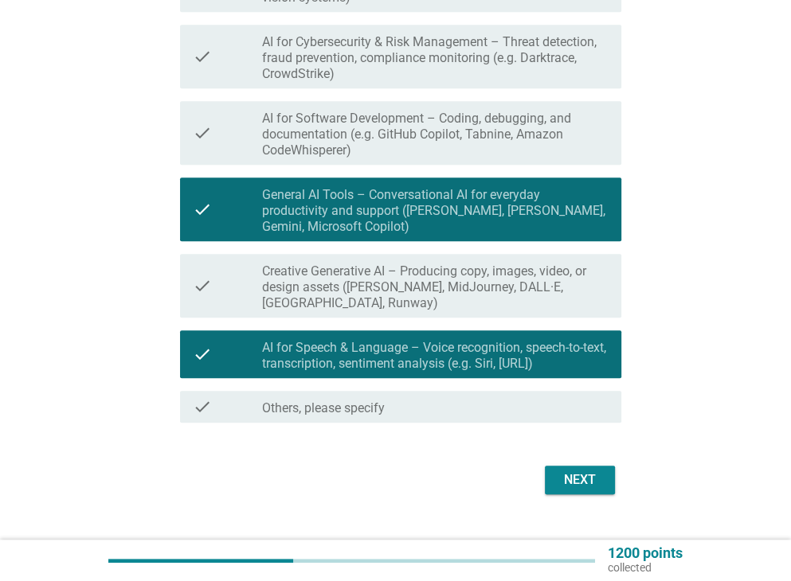
scroll to position [620, 0]
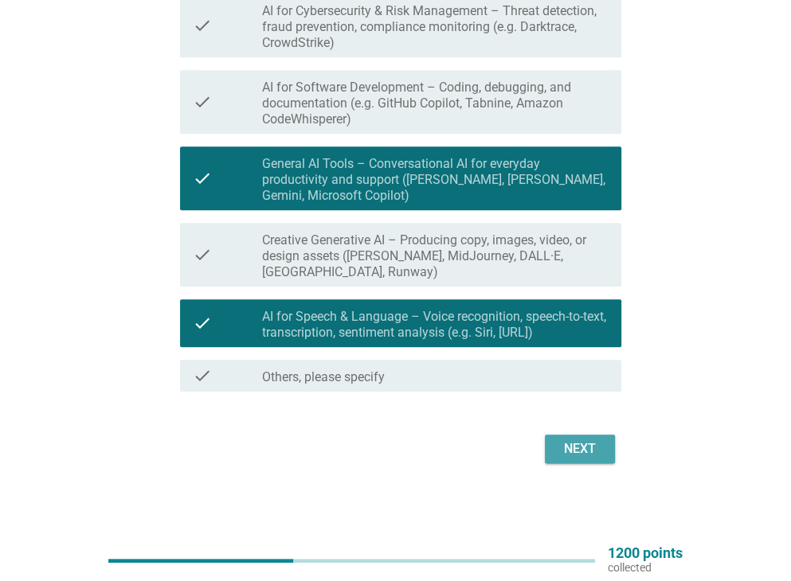
click at [606, 449] on button "Next" at bounding box center [580, 449] width 70 height 29
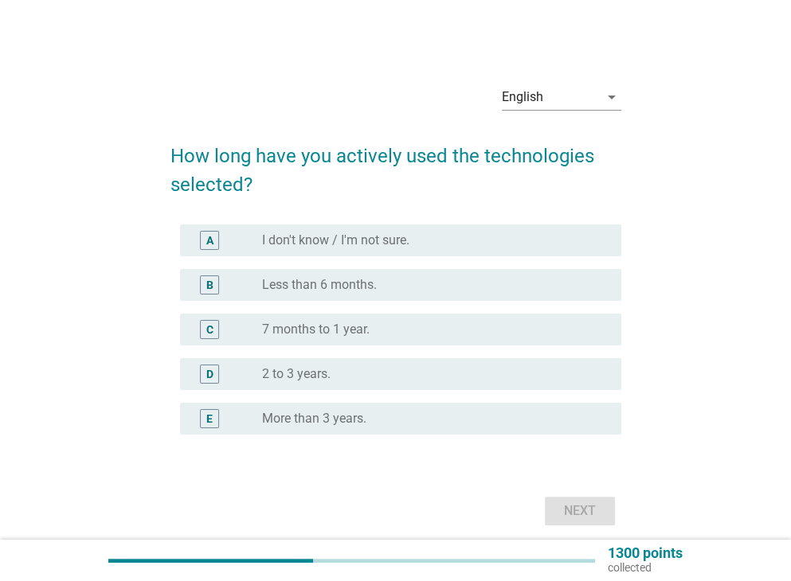
click at [404, 333] on div "radio_button_unchecked 7 months to 1 year." at bounding box center [429, 330] width 334 height 16
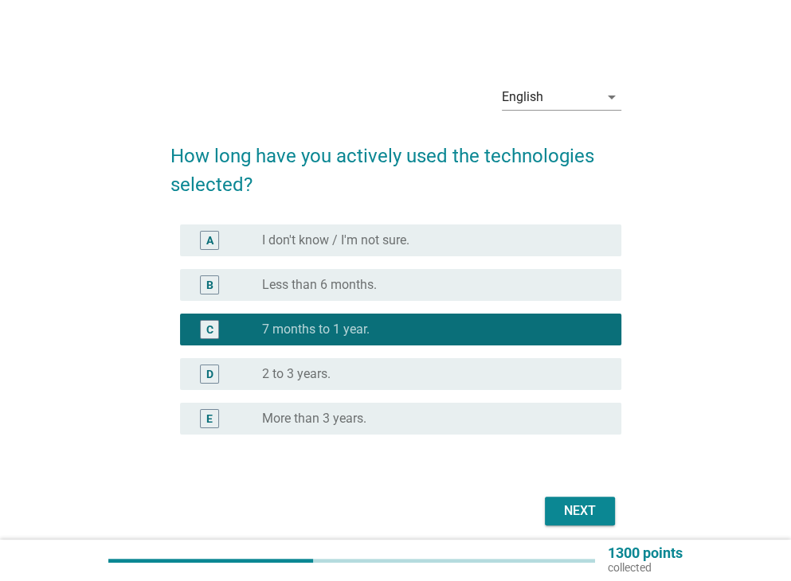
click at [558, 497] on button "Next" at bounding box center [580, 511] width 70 height 29
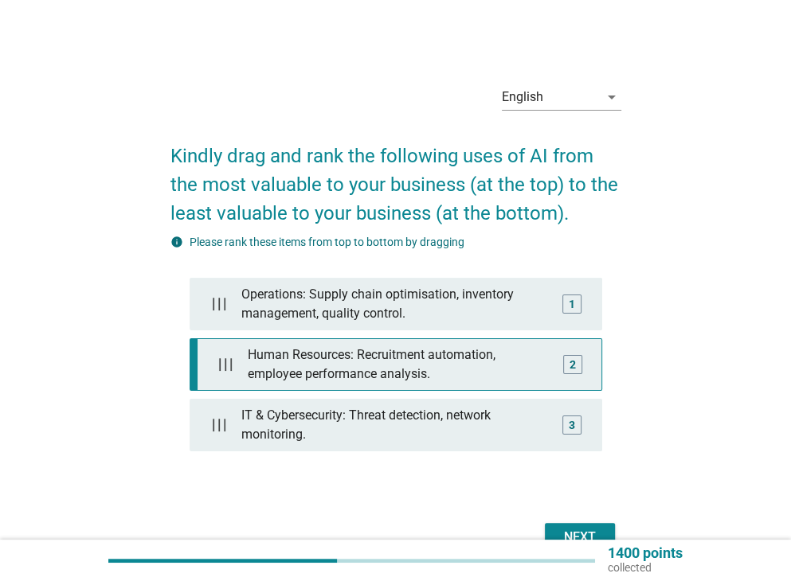
click at [417, 341] on div "Human Resources: Recruitment automation, employee performance analysis." at bounding box center [398, 364] width 315 height 51
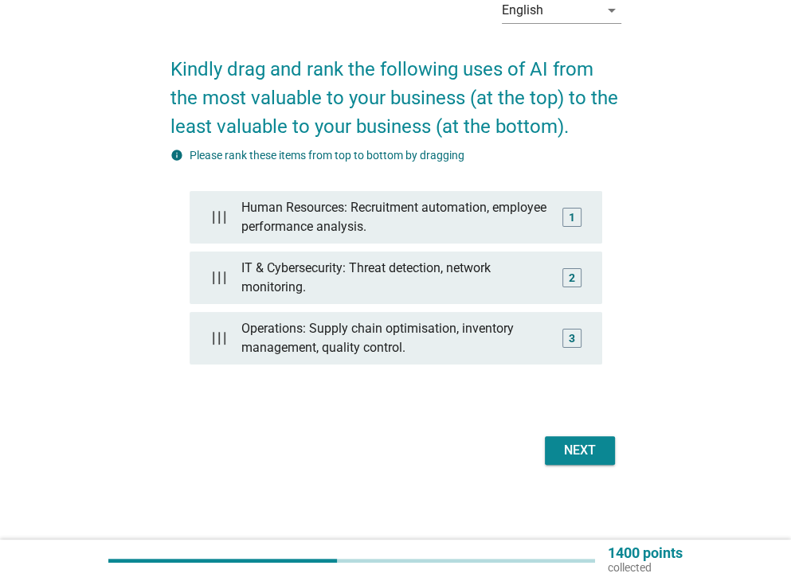
scroll to position [88, 0]
click at [567, 448] on div "Next" at bounding box center [579, 449] width 45 height 19
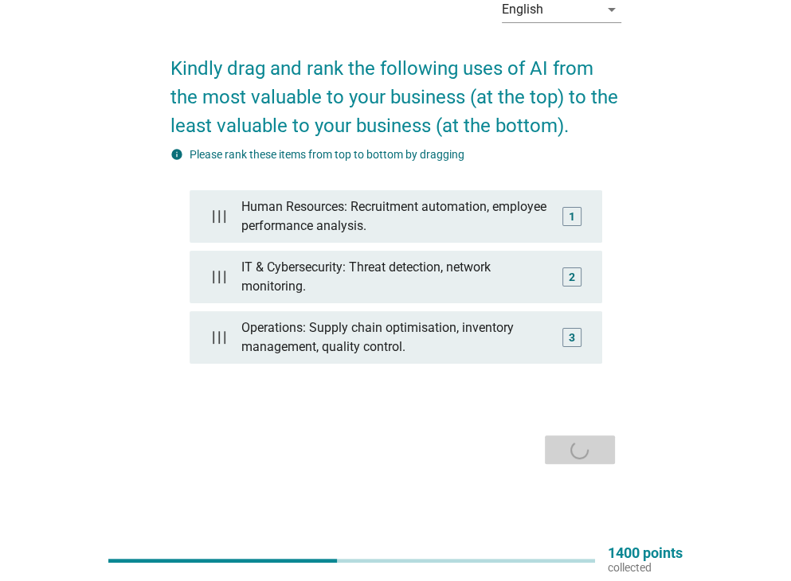
scroll to position [0, 0]
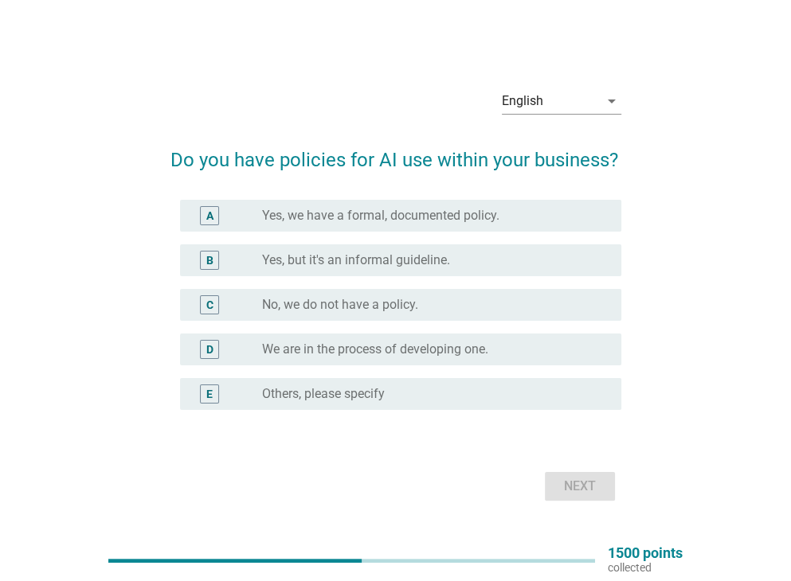
click at [405, 271] on div "B radio_button_unchecked Yes, but it's an informal guideline." at bounding box center [400, 260] width 441 height 32
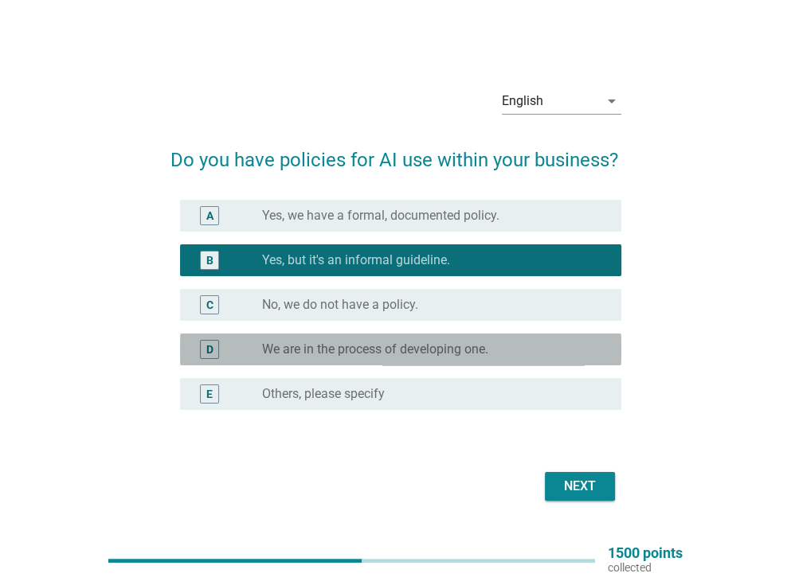
click at [432, 342] on label "We are in the process of developing one." at bounding box center [375, 350] width 226 height 16
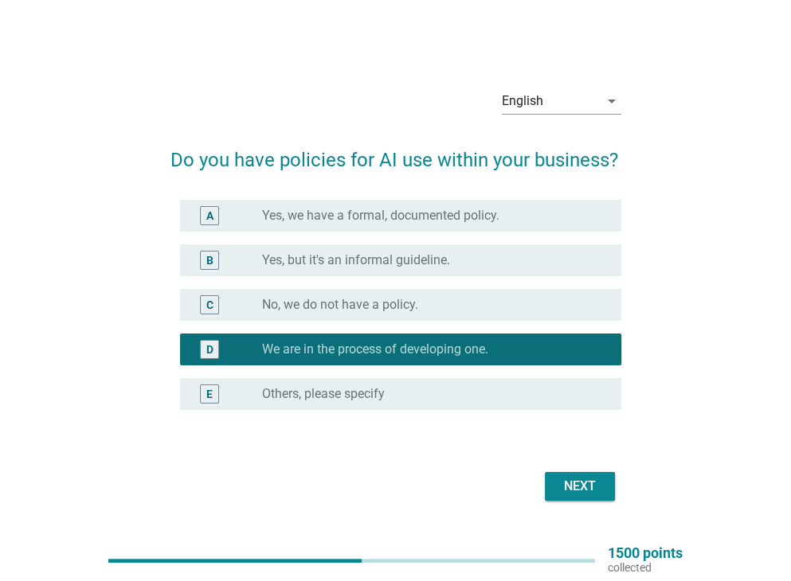
click at [499, 248] on div "B radio_button_unchecked Yes, but it's an informal guideline." at bounding box center [400, 260] width 441 height 32
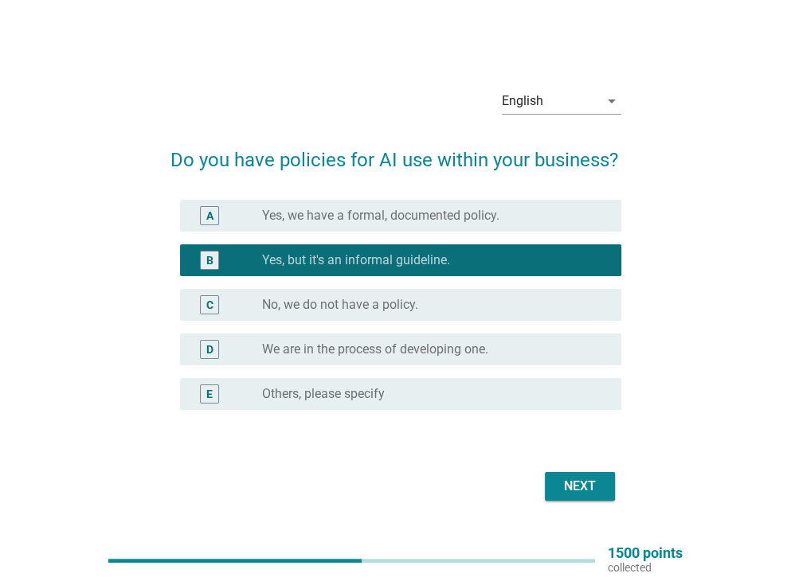
click at [506, 217] on div "radio_button_unchecked Yes, we have a formal, documented policy." at bounding box center [429, 216] width 334 height 16
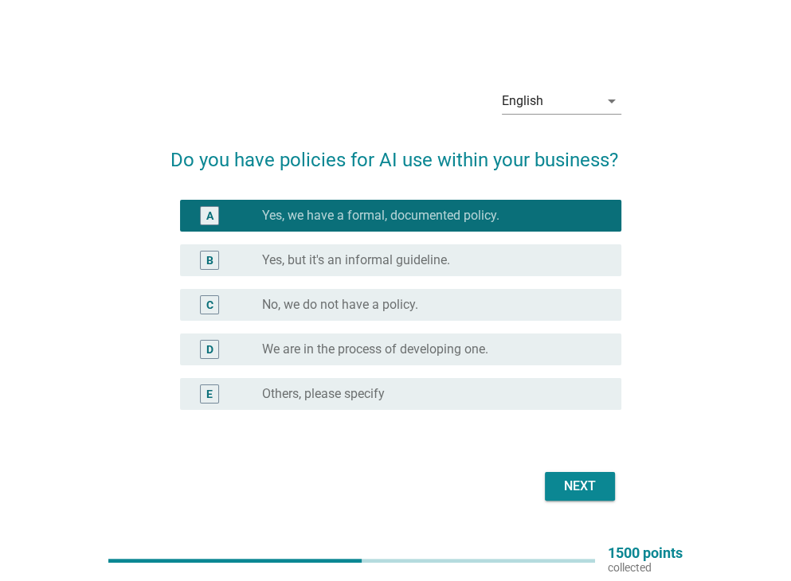
click at [596, 479] on div "Next" at bounding box center [579, 486] width 45 height 19
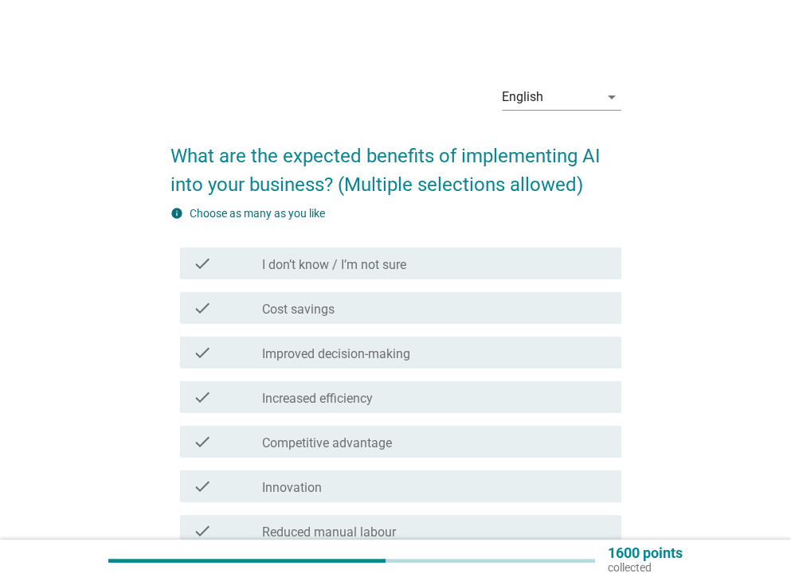
click at [424, 334] on div "check check_box_outline_blank Improved decision-making" at bounding box center [395, 352] width 451 height 45
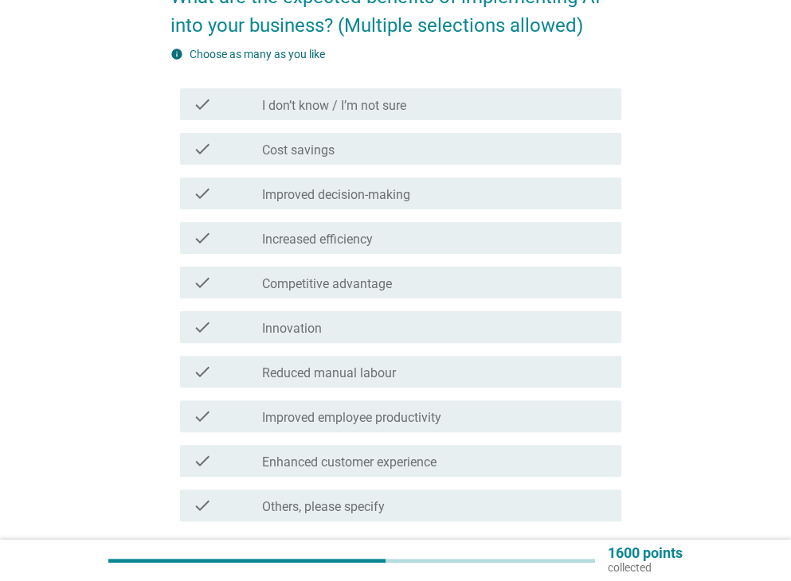
click at [432, 222] on div "check check_box_outline_blank Increased efficiency" at bounding box center [400, 238] width 441 height 32
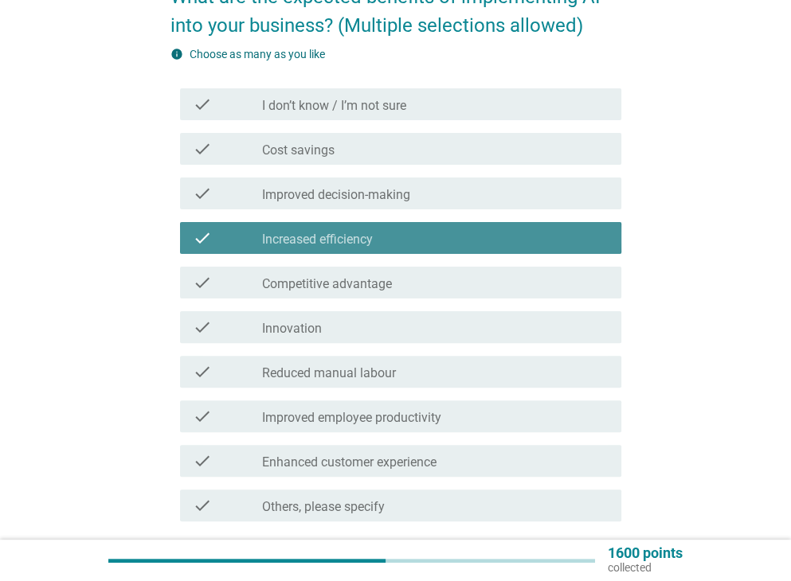
click at [448, 391] on div "check check_box_outline_blank Reduced manual labour" at bounding box center [395, 372] width 451 height 45
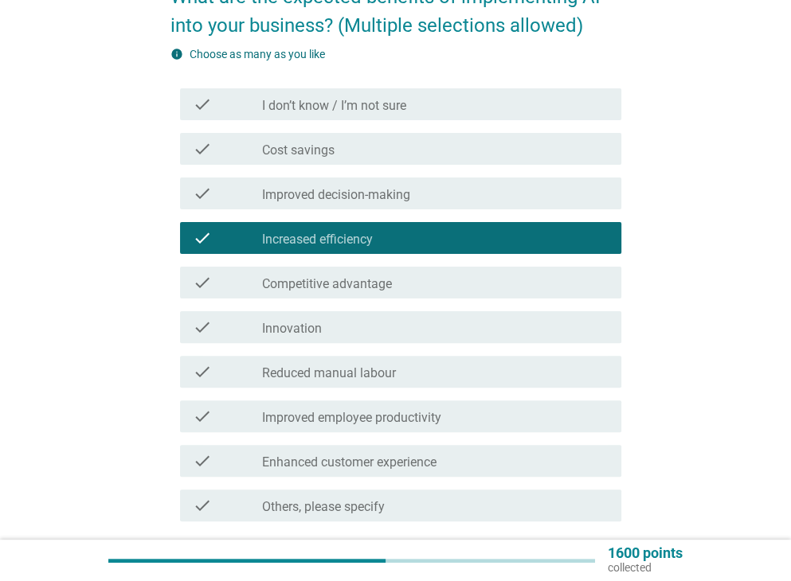
click at [457, 482] on div "check check_box_outline_blank Enhanced customer experience" at bounding box center [395, 461] width 451 height 45
click at [356, 413] on label "Improved employee productivity" at bounding box center [351, 418] width 179 height 16
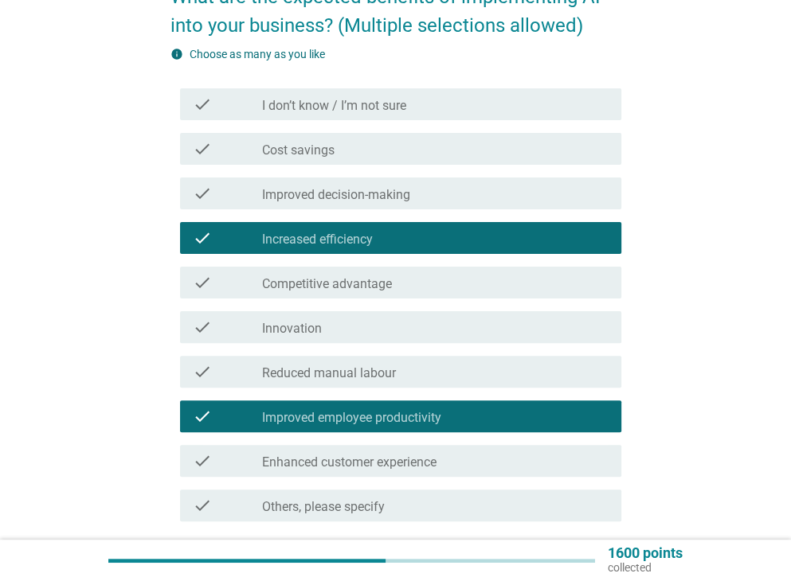
click at [435, 379] on div "check_box_outline_blank Reduced manual labour" at bounding box center [435, 371] width 346 height 19
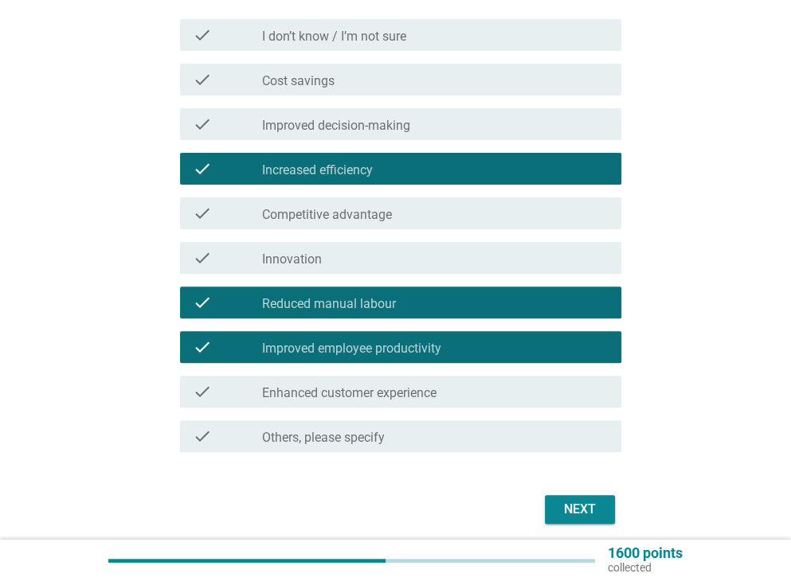
scroll to position [289, 0]
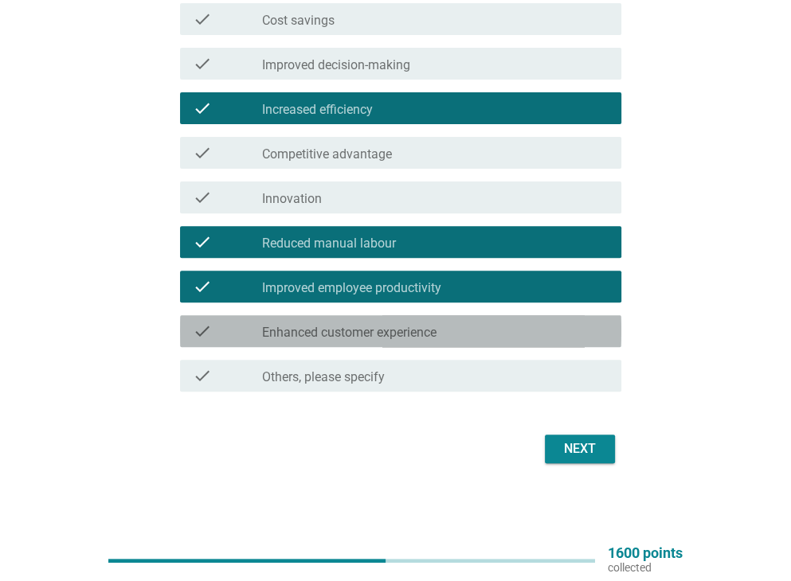
click at [446, 329] on div "check_box_outline_blank Enhanced customer experience" at bounding box center [435, 331] width 346 height 19
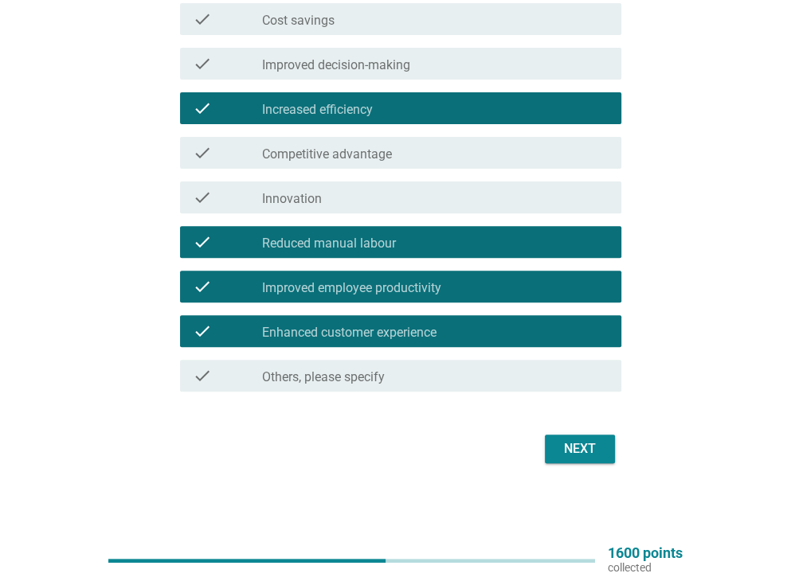
click at [585, 452] on div "Next" at bounding box center [579, 449] width 45 height 19
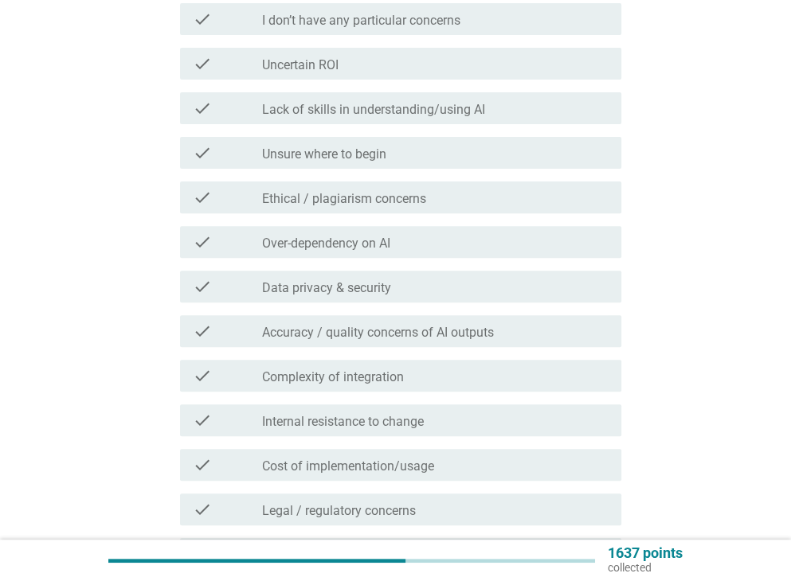
scroll to position [0, 0]
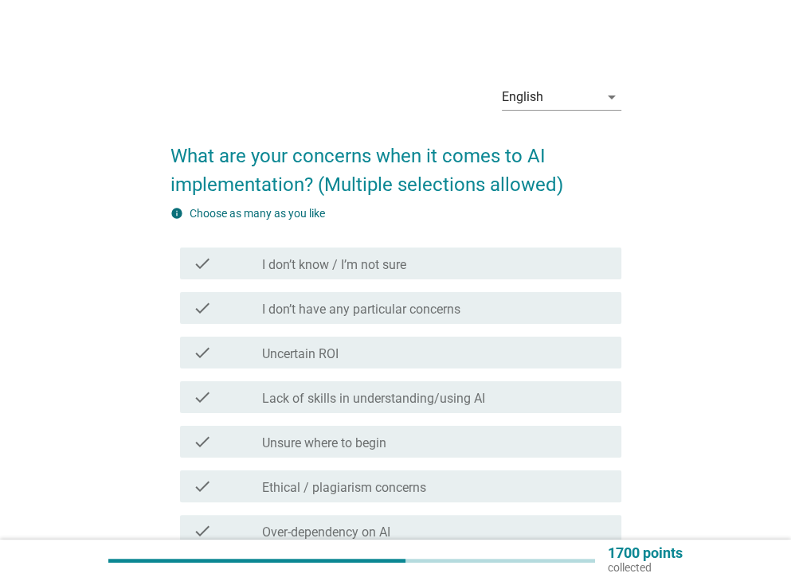
click at [430, 318] on div "check check_box_outline_blank I don’t have any particular concerns" at bounding box center [400, 308] width 441 height 32
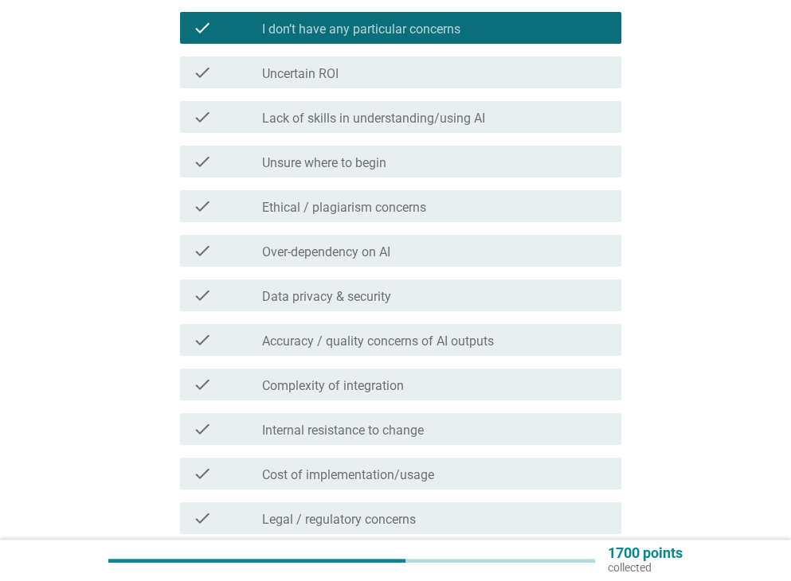
scroll to position [319, 0]
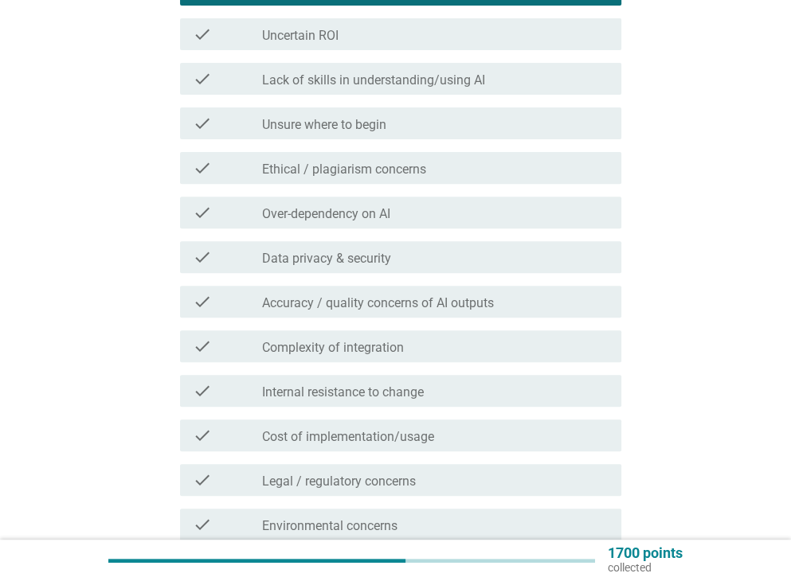
click at [407, 275] on div "check check_box_outline_blank Data privacy & security" at bounding box center [395, 257] width 451 height 45
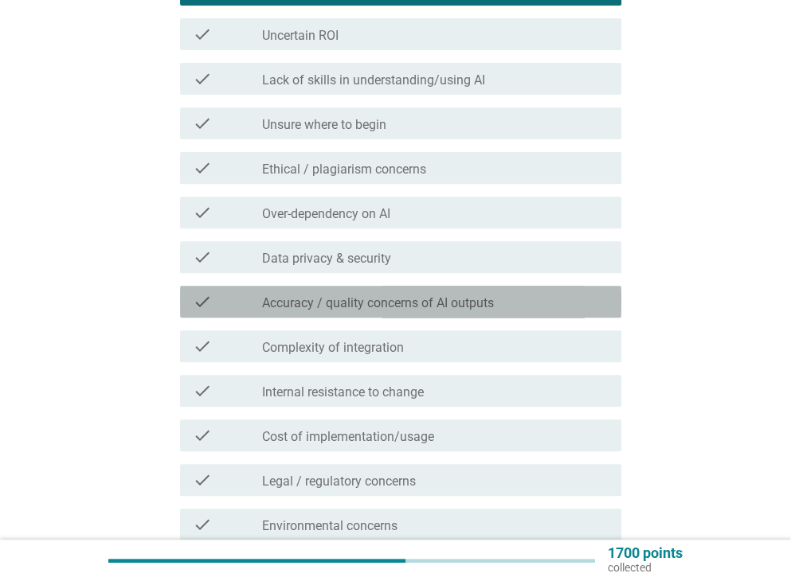
click at [417, 293] on div "check_box_outline_blank Accuracy / quality concerns of AI outputs" at bounding box center [435, 301] width 346 height 19
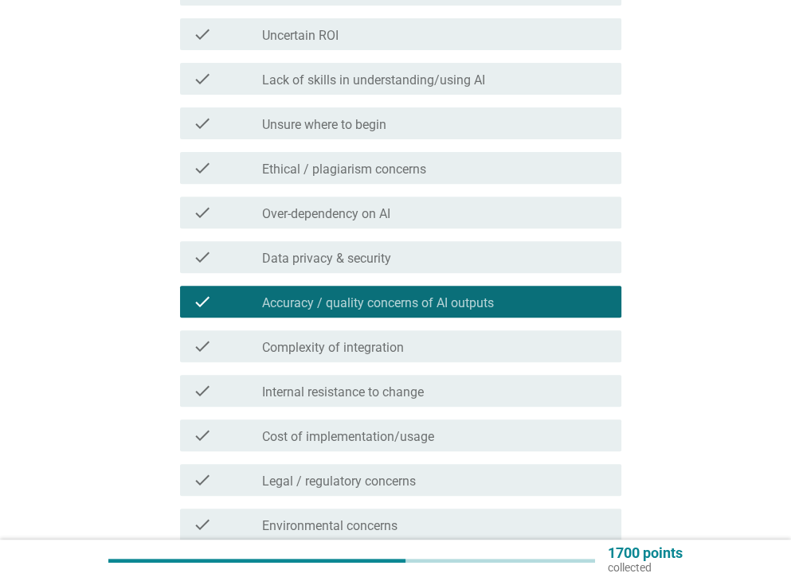
click at [431, 241] on div "check check_box_outline_blank Data privacy & security" at bounding box center [400, 257] width 441 height 32
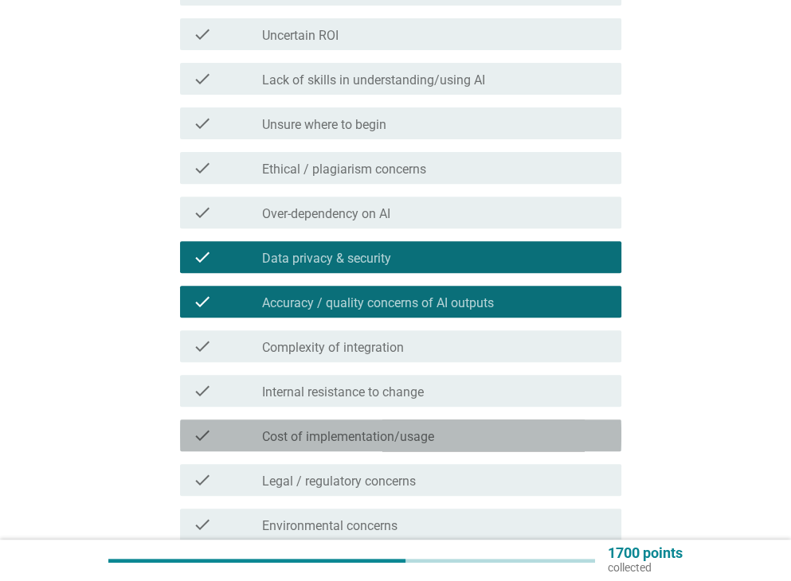
click at [406, 436] on label "Cost of implementation/usage" at bounding box center [348, 437] width 172 height 16
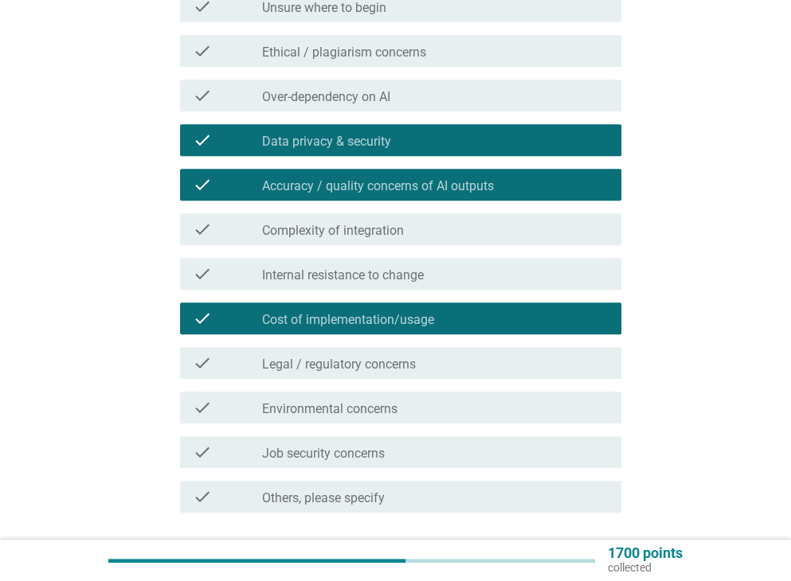
scroll to position [557, 0]
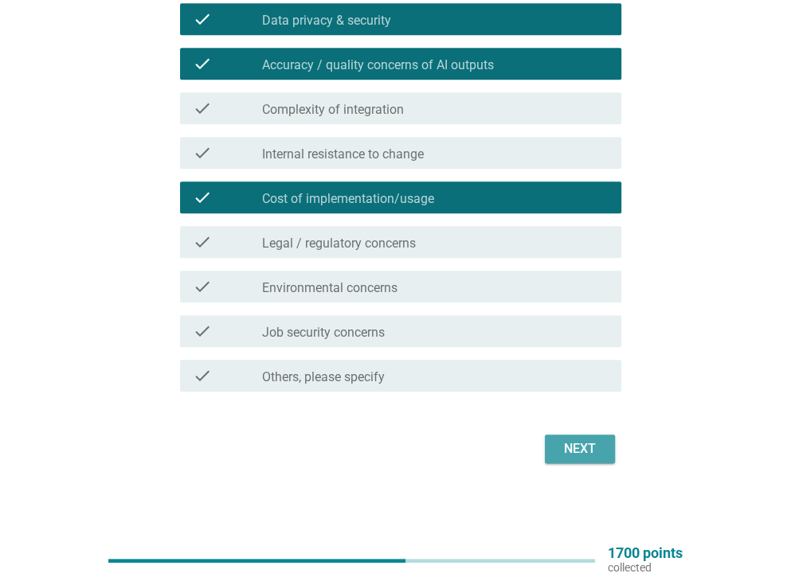
click at [570, 456] on div "Next" at bounding box center [579, 449] width 45 height 19
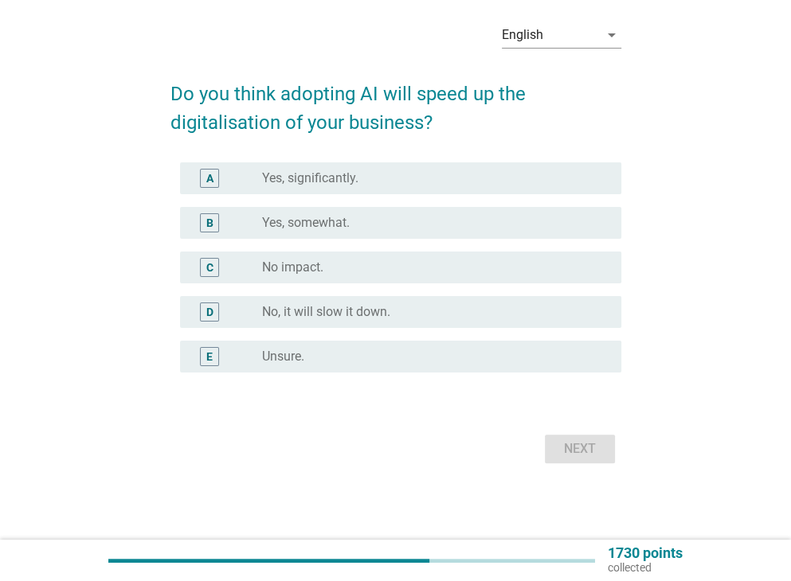
scroll to position [0, 0]
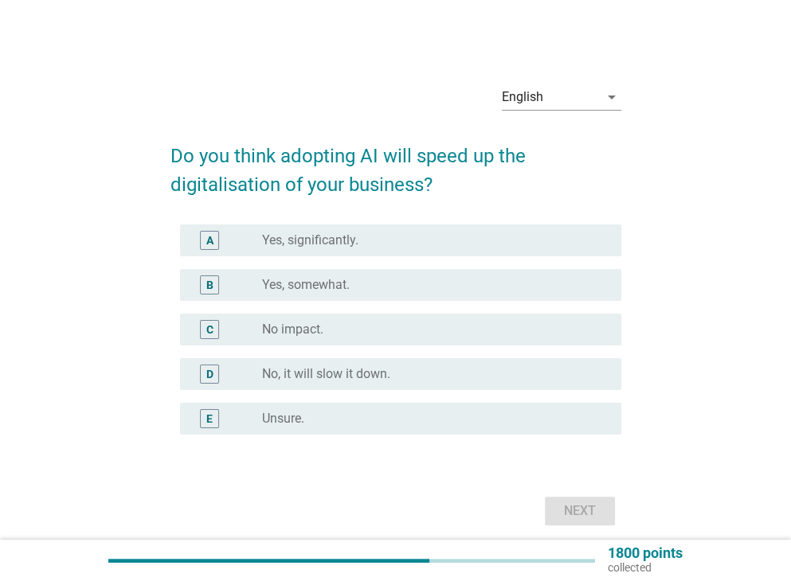
click at [325, 279] on label "Yes, somewhat." at bounding box center [306, 285] width 88 height 16
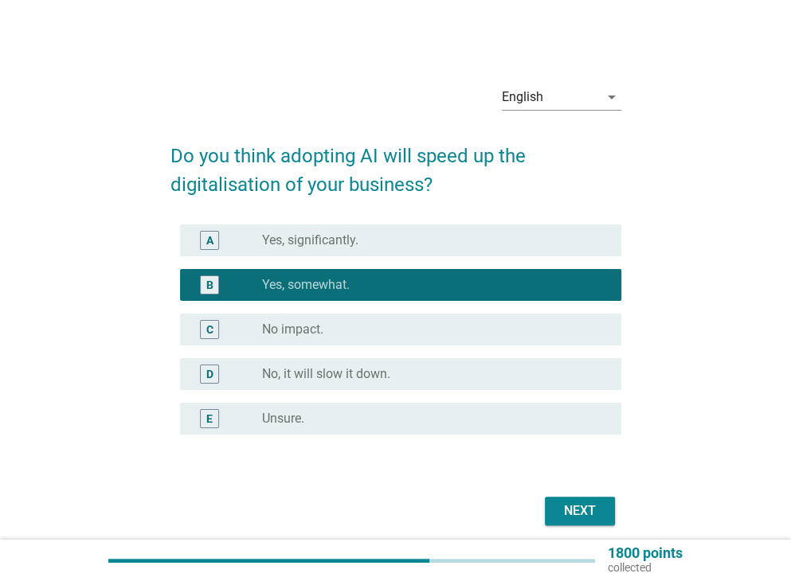
click at [555, 503] on button "Next" at bounding box center [580, 511] width 70 height 29
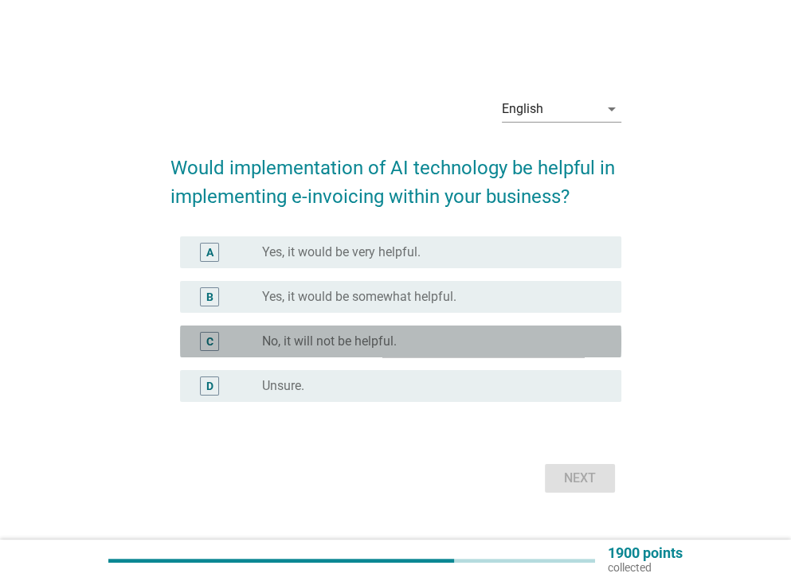
click at [334, 334] on label "No, it will not be helpful." at bounding box center [329, 342] width 135 height 16
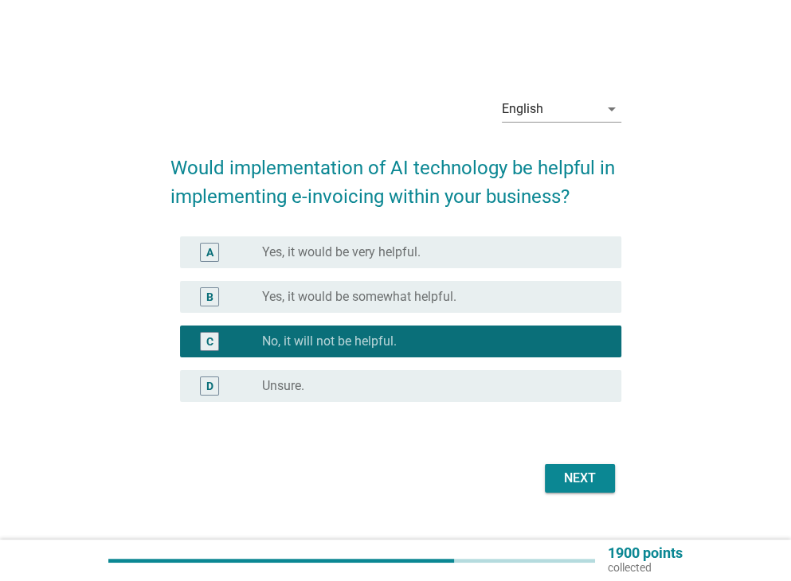
click at [456, 284] on div "B radio_button_unchecked Yes, it would be somewhat helpful." at bounding box center [400, 297] width 441 height 32
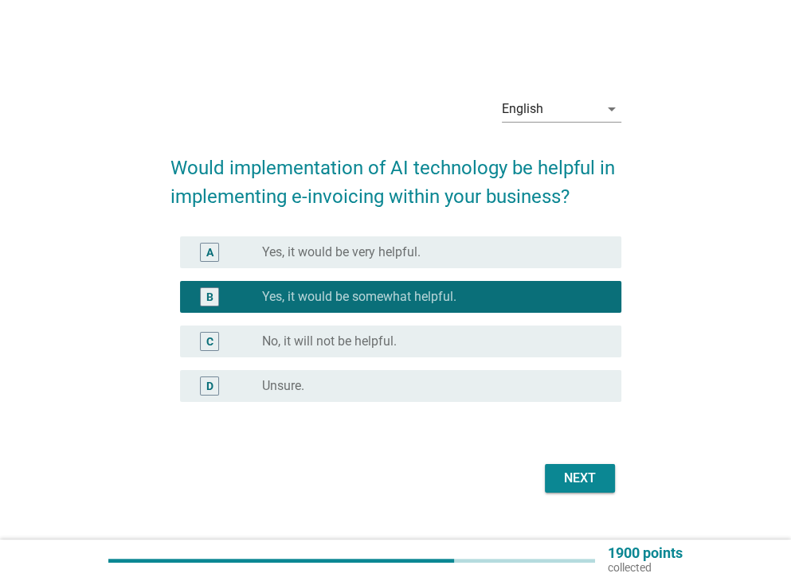
click at [602, 497] on div "Next" at bounding box center [395, 479] width 451 height 38
click at [602, 484] on button "Next" at bounding box center [580, 478] width 70 height 29
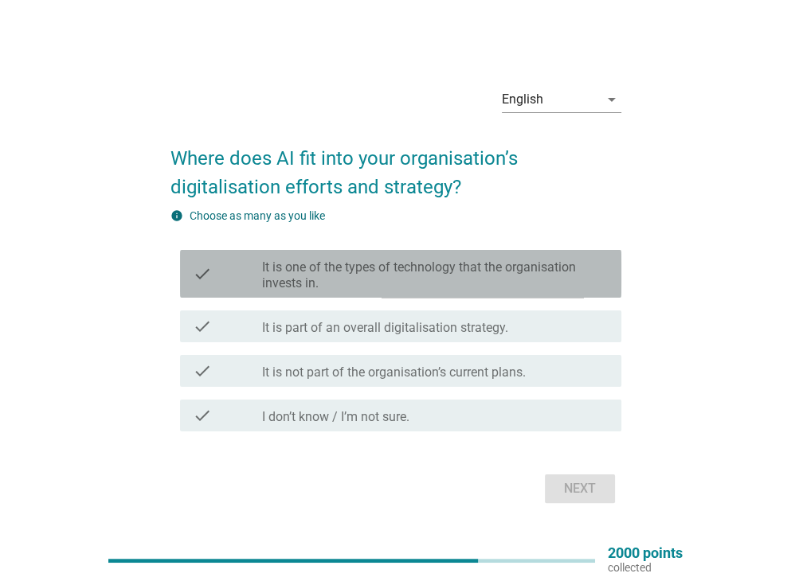
click at [390, 291] on div "check check_box_outline_blank It is one of the types of technology that the org…" at bounding box center [400, 274] width 441 height 48
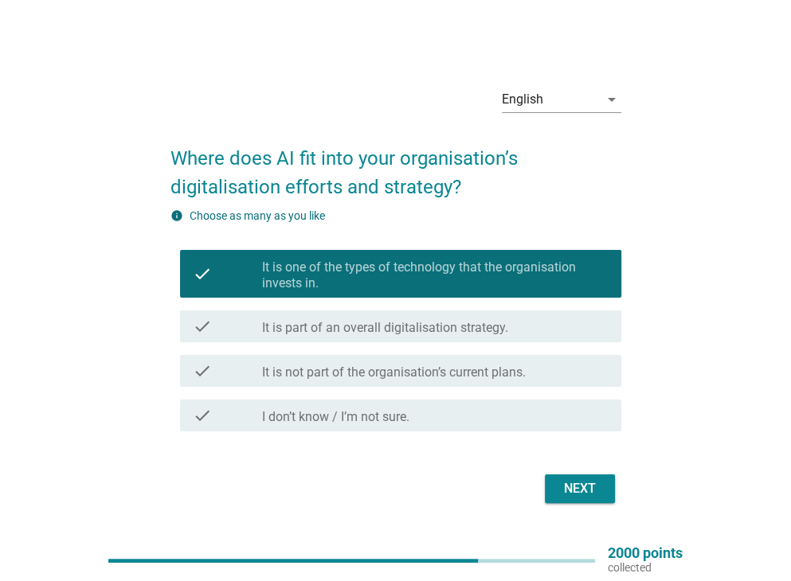
click at [557, 355] on div "check check_box_outline_blank It is not part of the organisation’s current plan…" at bounding box center [400, 371] width 441 height 32
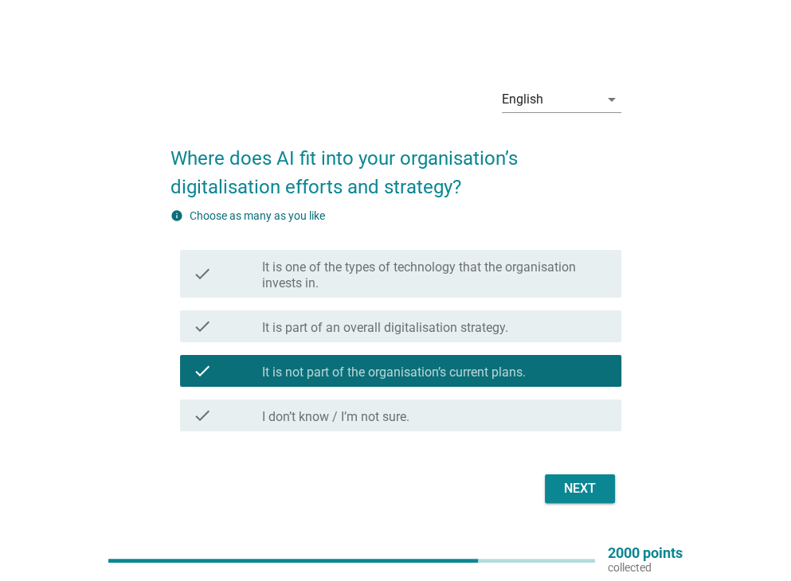
click at [530, 247] on div "check check_box_outline_blank It is one of the types of technology that the org…" at bounding box center [395, 274] width 451 height 61
click at [552, 270] on label "It is one of the types of technology that the organisation invests in." at bounding box center [435, 276] width 346 height 32
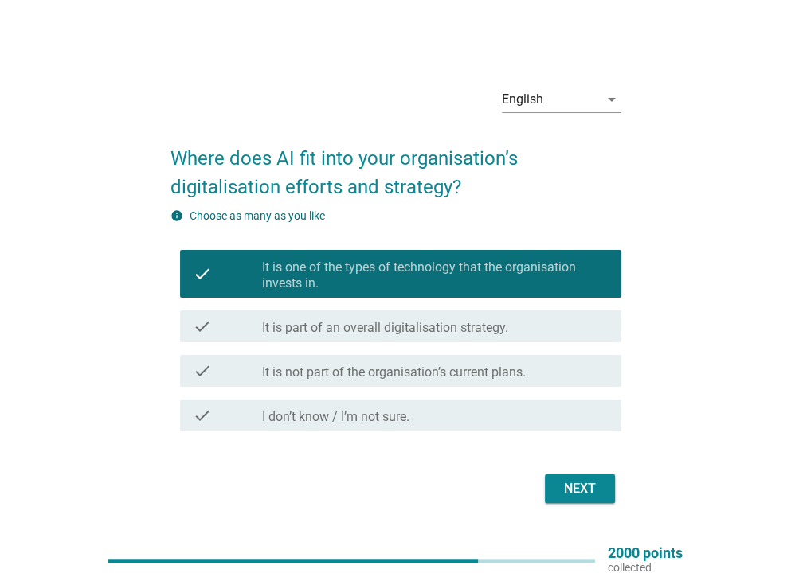
click at [586, 486] on div "Next" at bounding box center [579, 488] width 45 height 19
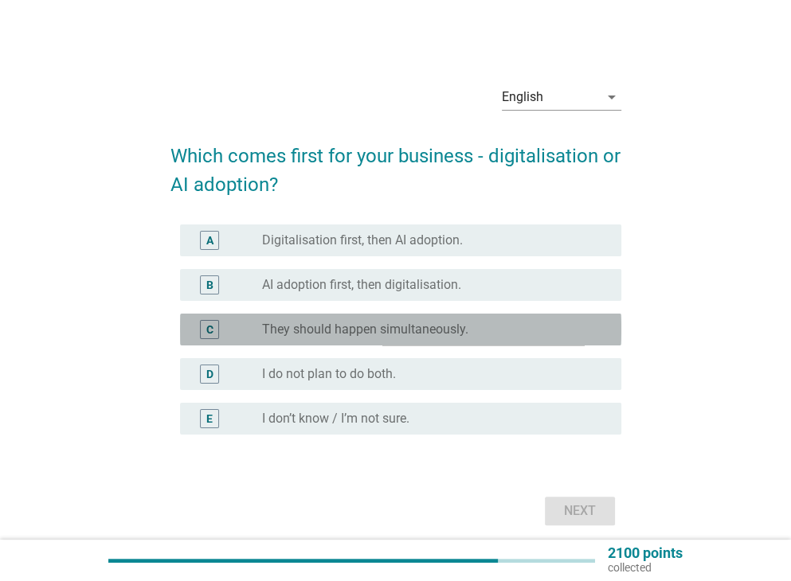
click at [381, 323] on label "They should happen simultaneously." at bounding box center [365, 330] width 206 height 16
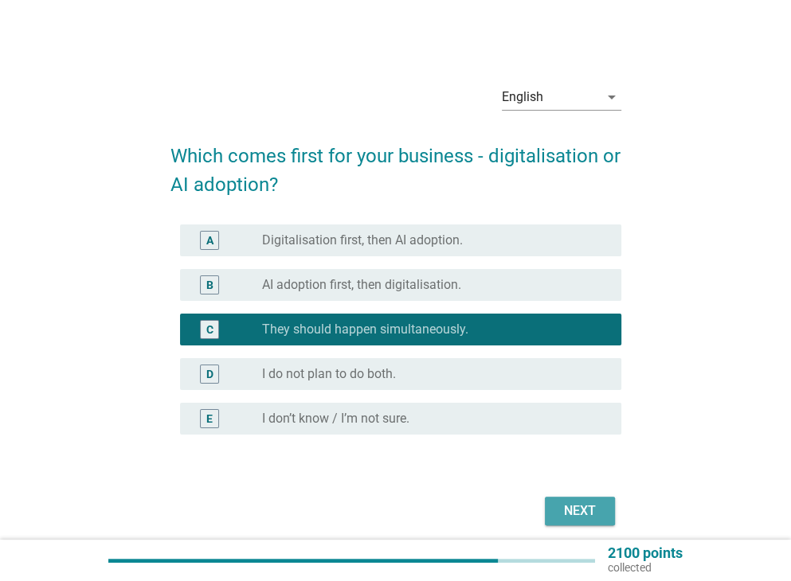
click at [577, 502] on div "Next" at bounding box center [579, 511] width 45 height 19
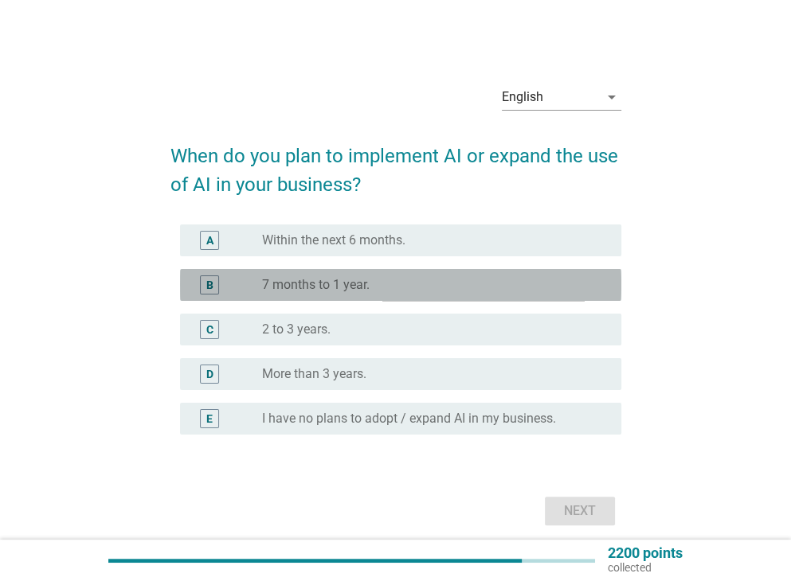
click at [437, 291] on div "radio_button_unchecked 7 months to 1 year." at bounding box center [429, 285] width 334 height 16
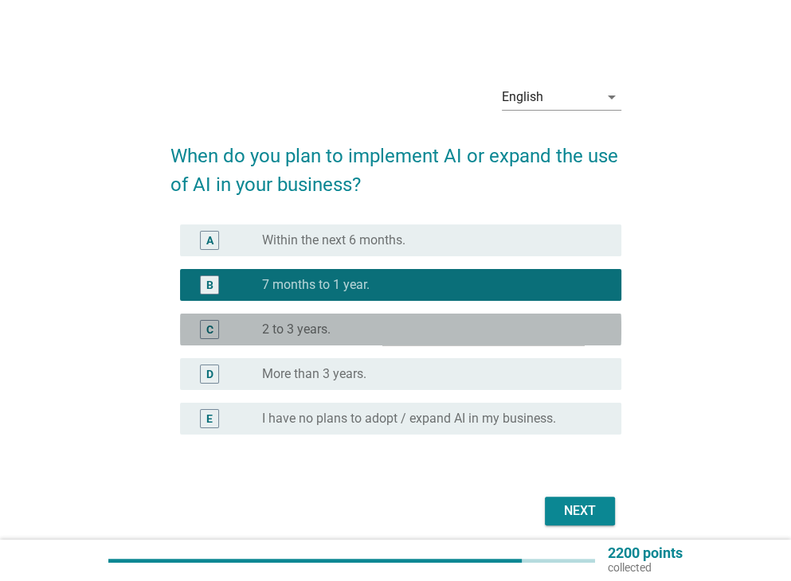
click at [468, 333] on div "radio_button_unchecked 2 to 3 years." at bounding box center [429, 330] width 334 height 16
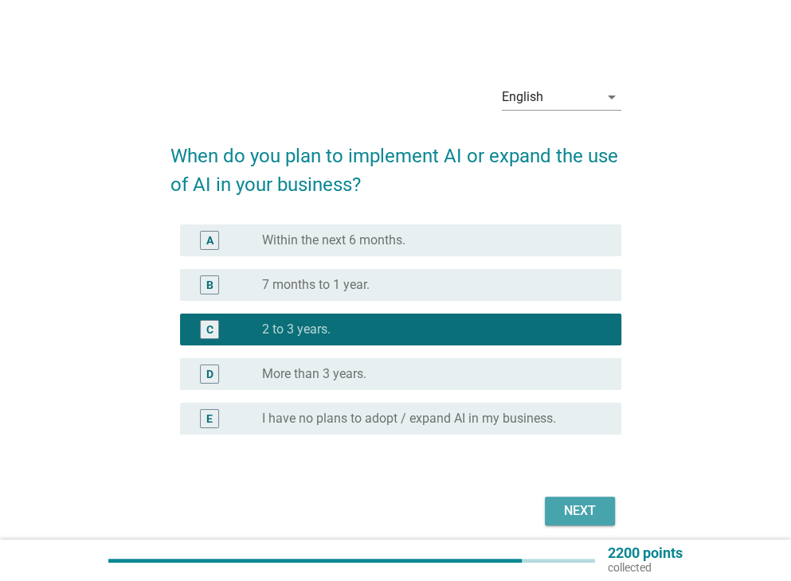
click at [582, 503] on div "Next" at bounding box center [579, 511] width 45 height 19
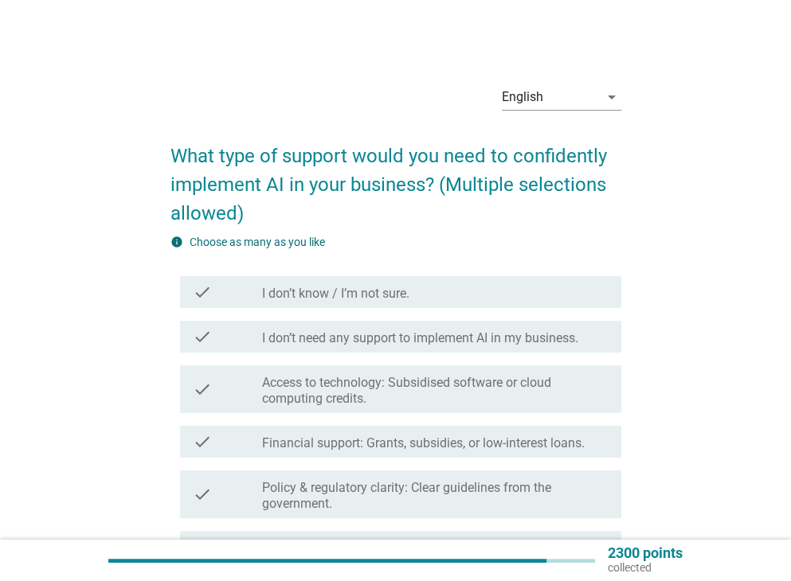
click at [373, 330] on label "I don’t need any support to implement AI in my business." at bounding box center [420, 338] width 316 height 16
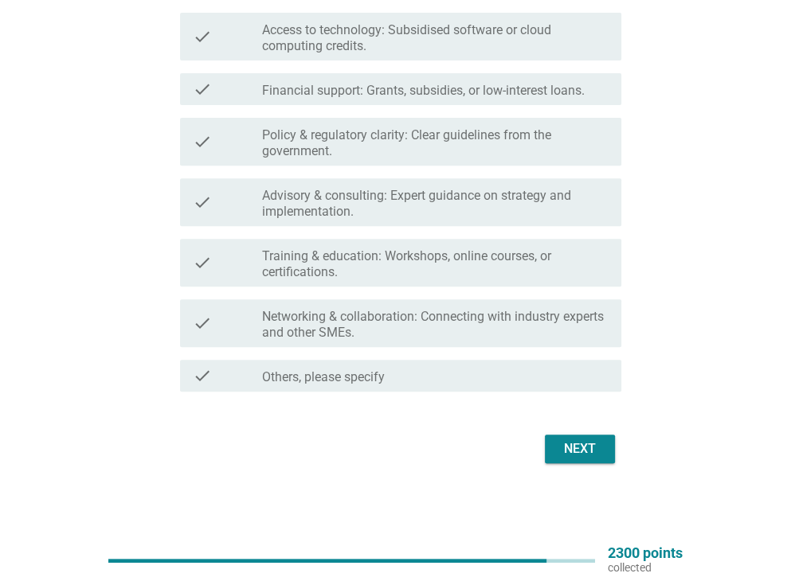
click at [330, 214] on label "Advisory & consulting: Expert guidance on strategy and implementation." at bounding box center [435, 204] width 346 height 32
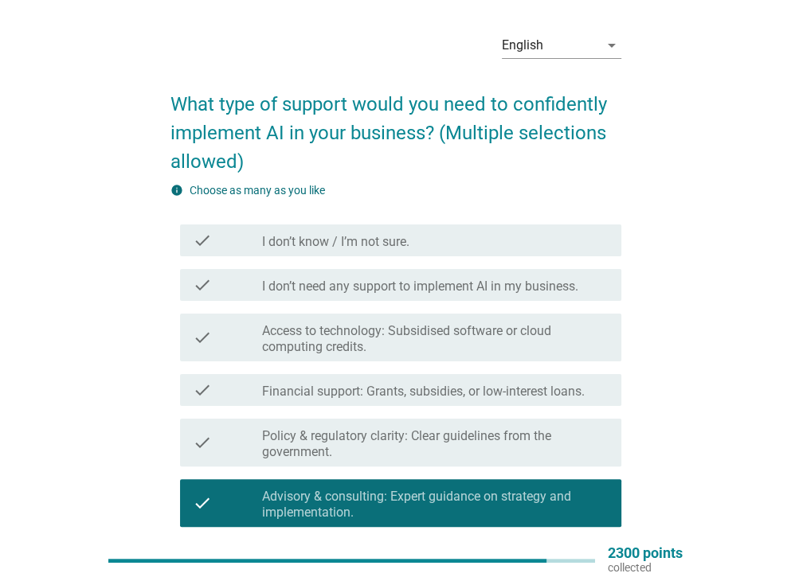
scroll to position [34, 0]
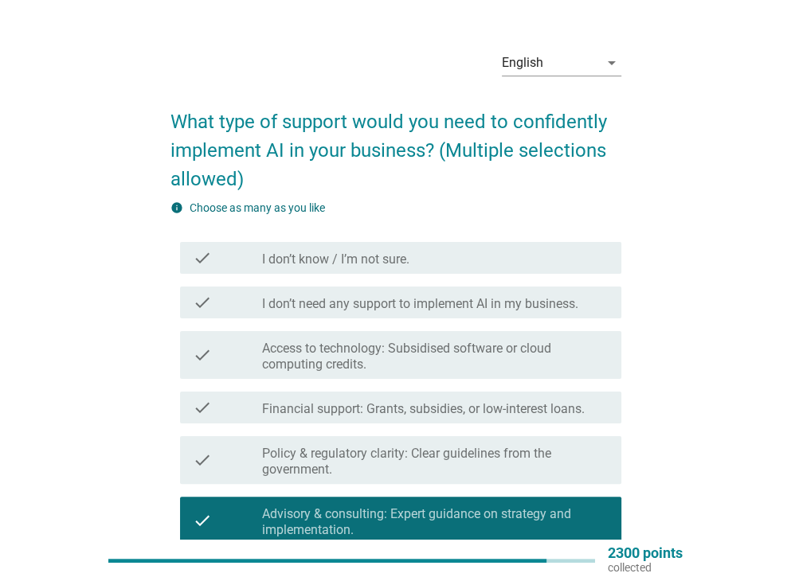
click at [413, 270] on div "check check_box_outline_blank I don’t know / I’m not sure." at bounding box center [400, 258] width 441 height 32
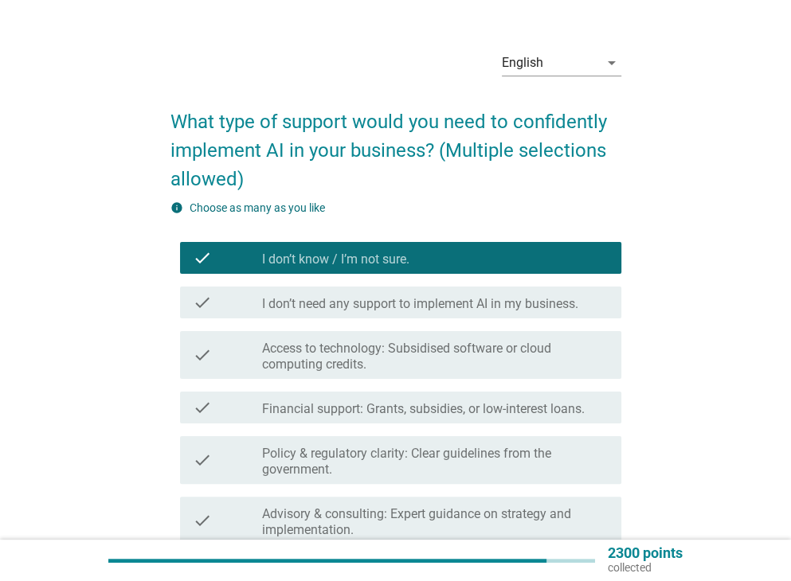
click at [432, 416] on label "Financial support: Grants, subsidies, or low-interest loans." at bounding box center [423, 409] width 323 height 16
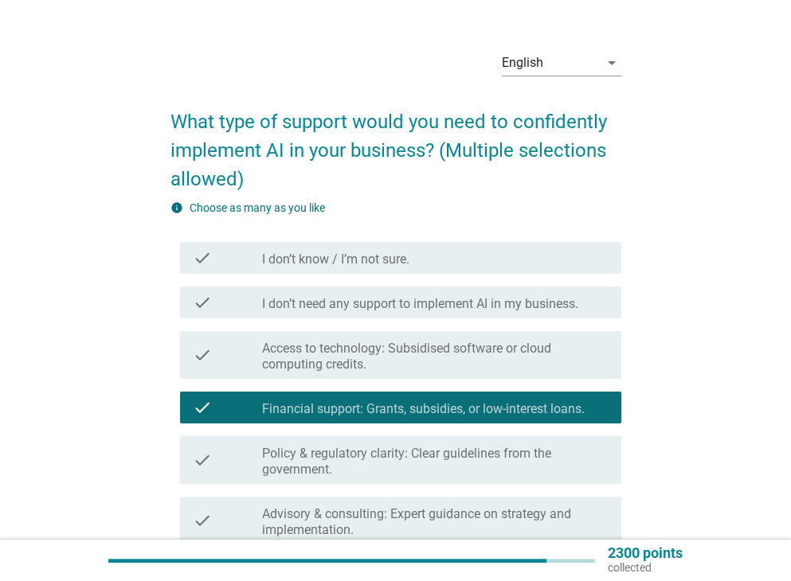
click at [430, 491] on div "check check_box Advisory & consulting: Expert guidance on strategy and implemen…" at bounding box center [395, 521] width 451 height 61
click at [435, 504] on div "check_box Advisory & consulting: Expert guidance on strategy and implementation." at bounding box center [435, 520] width 346 height 35
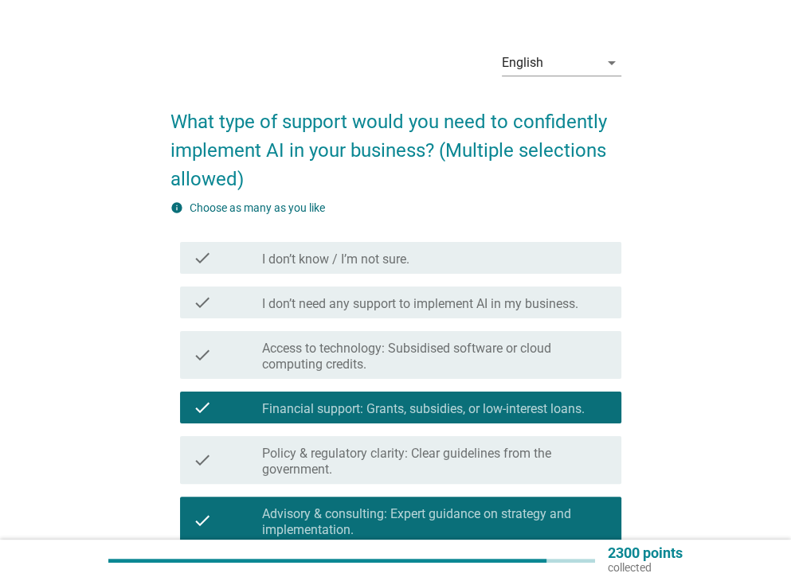
scroll to position [353, 0]
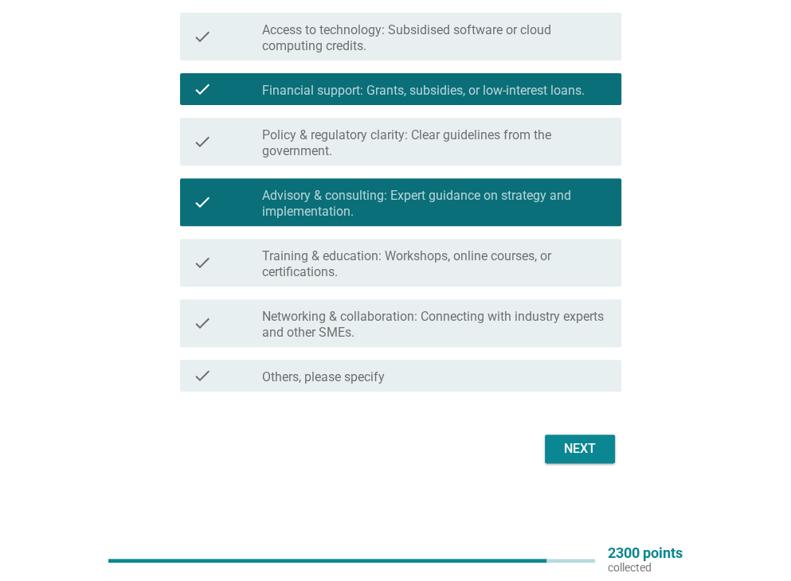
click at [430, 288] on div "check check_box_outline_blank Training & education: Workshops, online courses, …" at bounding box center [395, 263] width 451 height 61
click at [579, 444] on div "Next" at bounding box center [579, 449] width 45 height 19
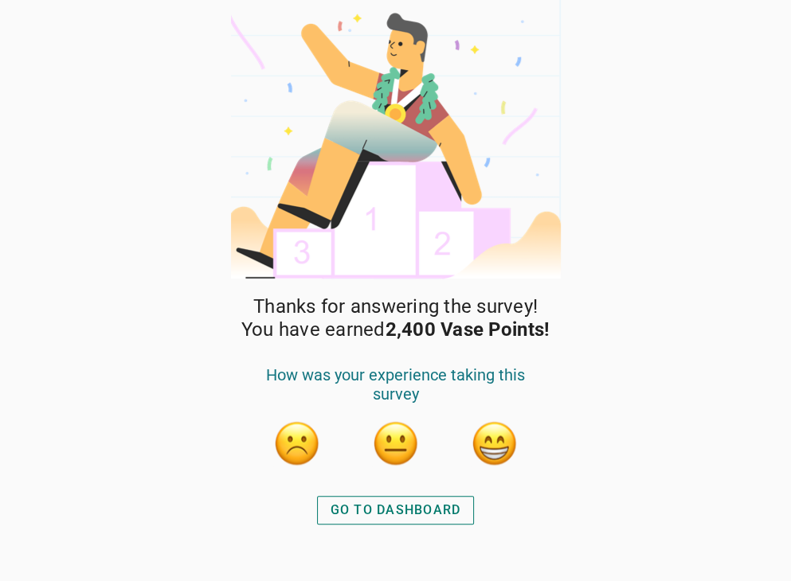
click at [438, 514] on div "GO TO DASHBOARD" at bounding box center [395, 510] width 131 height 19
